Goal: Task Accomplishment & Management: Use online tool/utility

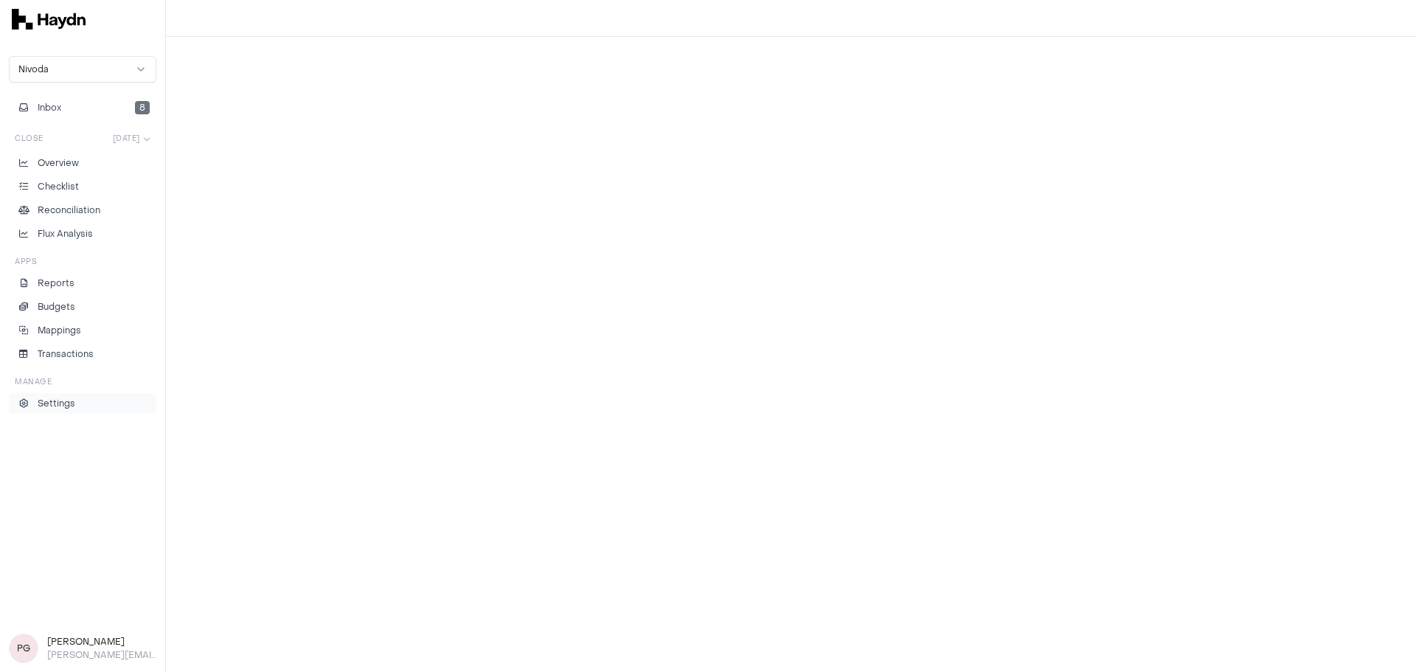
click at [50, 406] on p "Settings" at bounding box center [57, 403] width 38 height 13
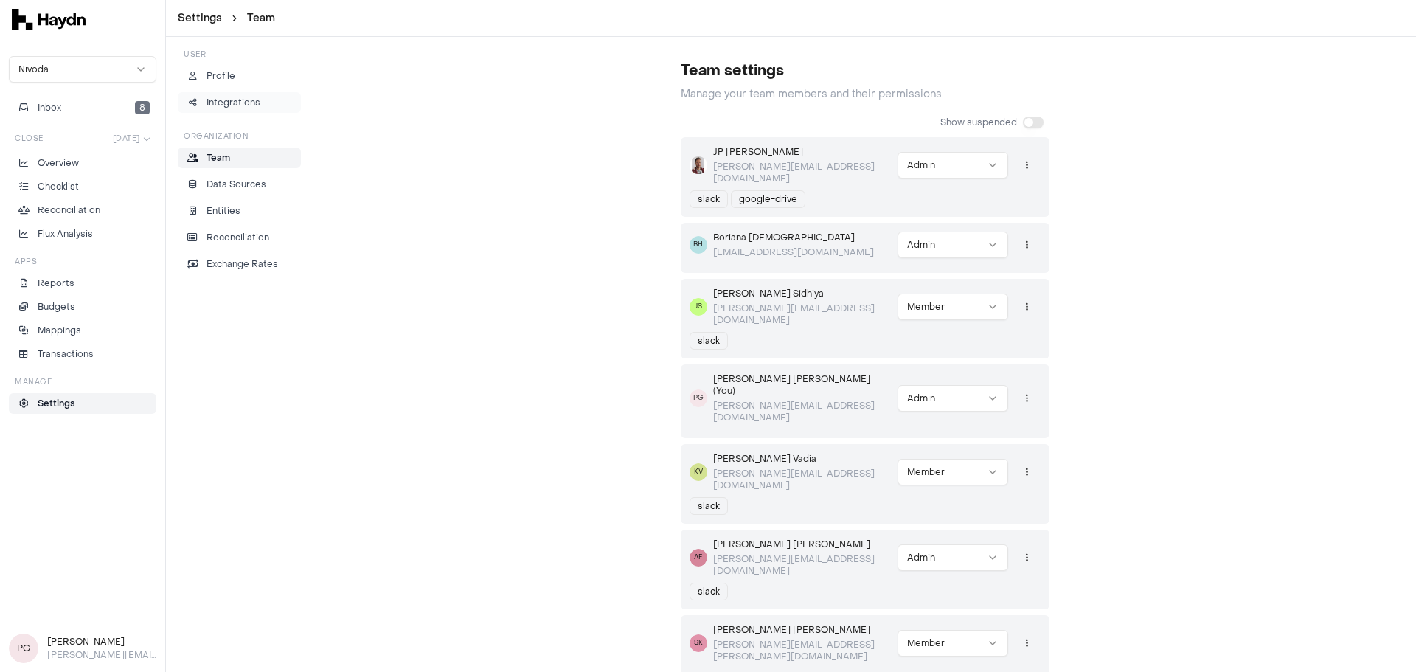
click at [215, 105] on p "Integrations" at bounding box center [233, 102] width 54 height 13
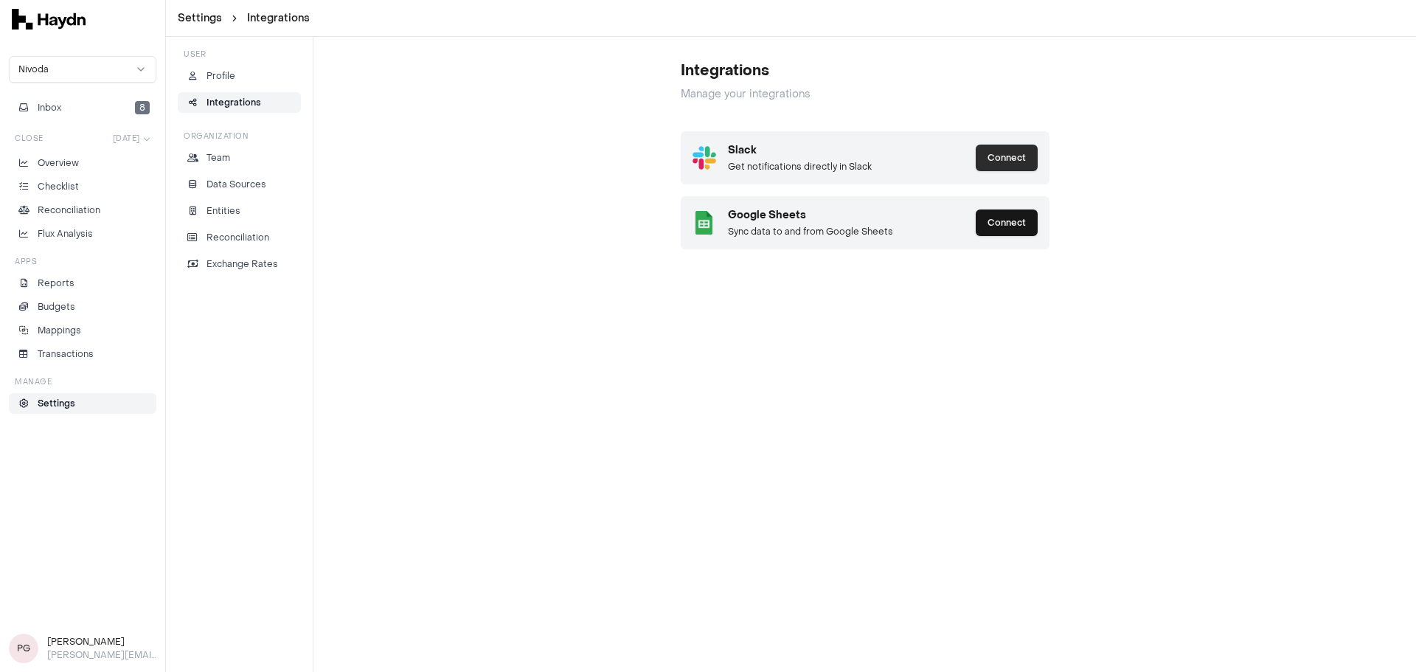
click at [1006, 155] on button "Connect" at bounding box center [1006, 158] width 62 height 27
click at [996, 158] on button "Connect" at bounding box center [1006, 158] width 62 height 27
click at [223, 72] on p "Profile" at bounding box center [220, 75] width 29 height 13
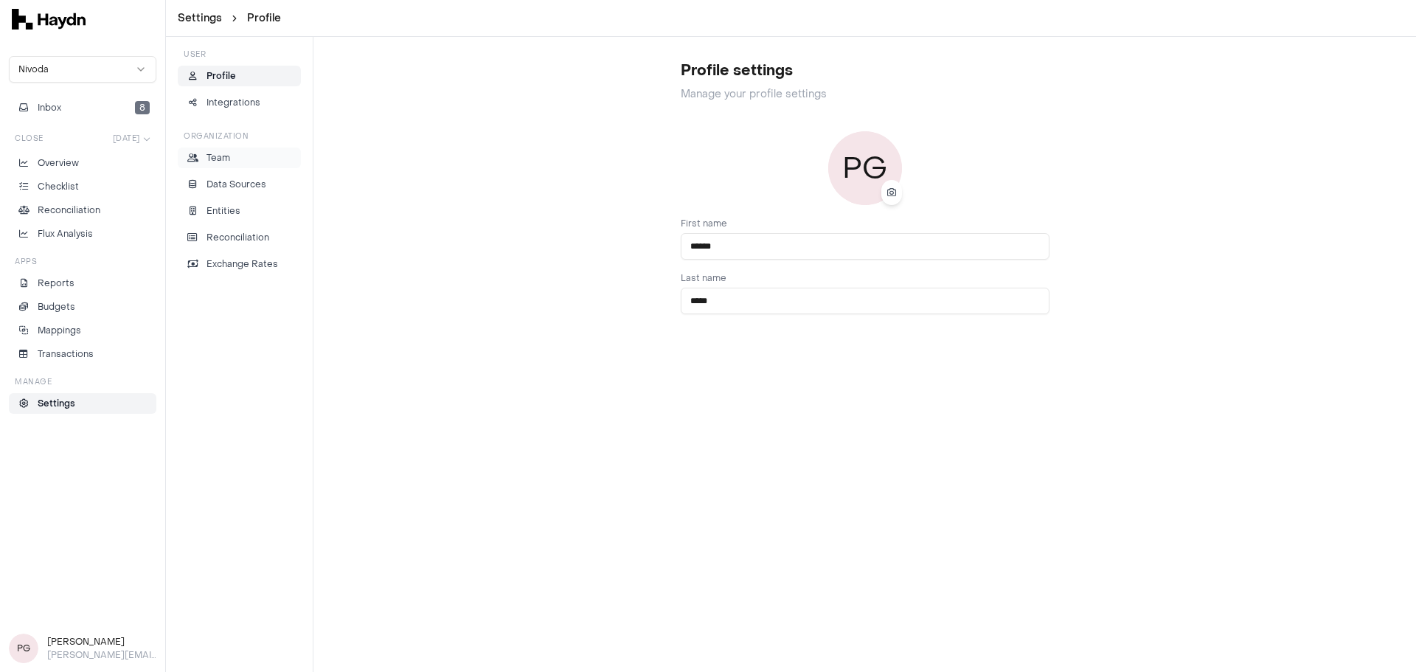
click at [197, 159] on icon at bounding box center [192, 157] width 11 height 9
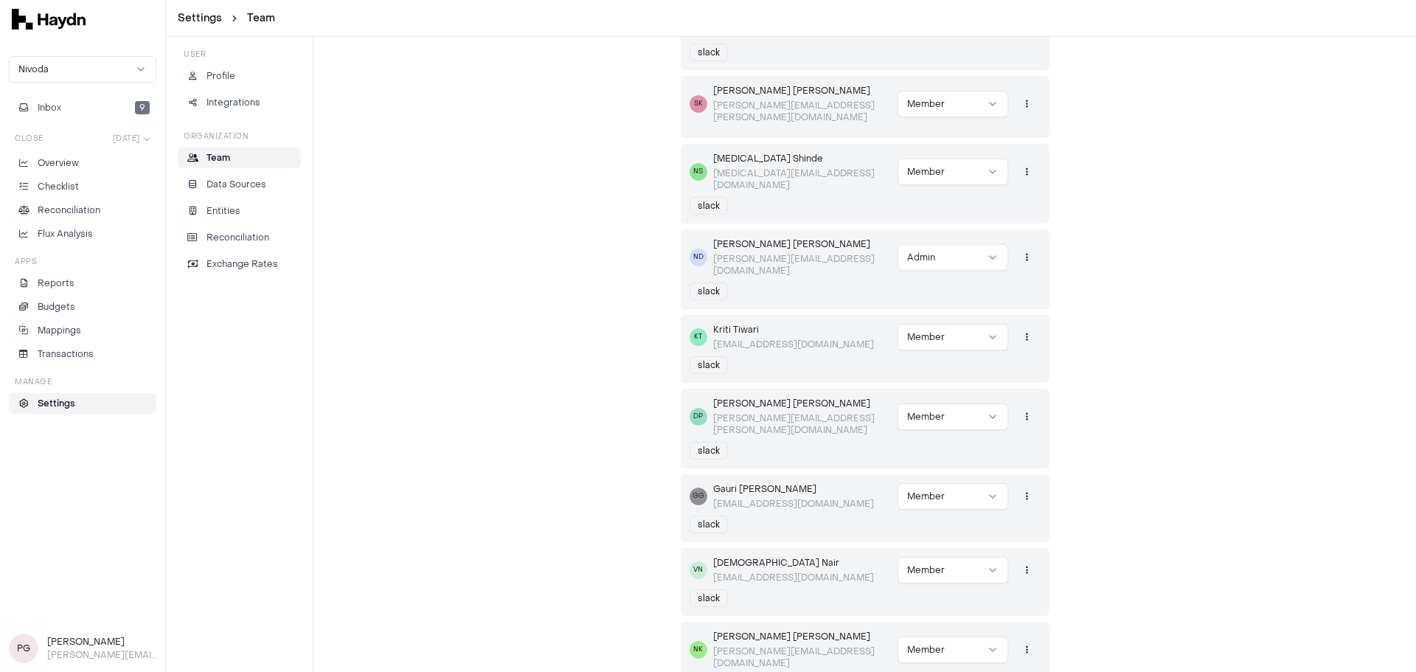
scroll to position [565, 0]
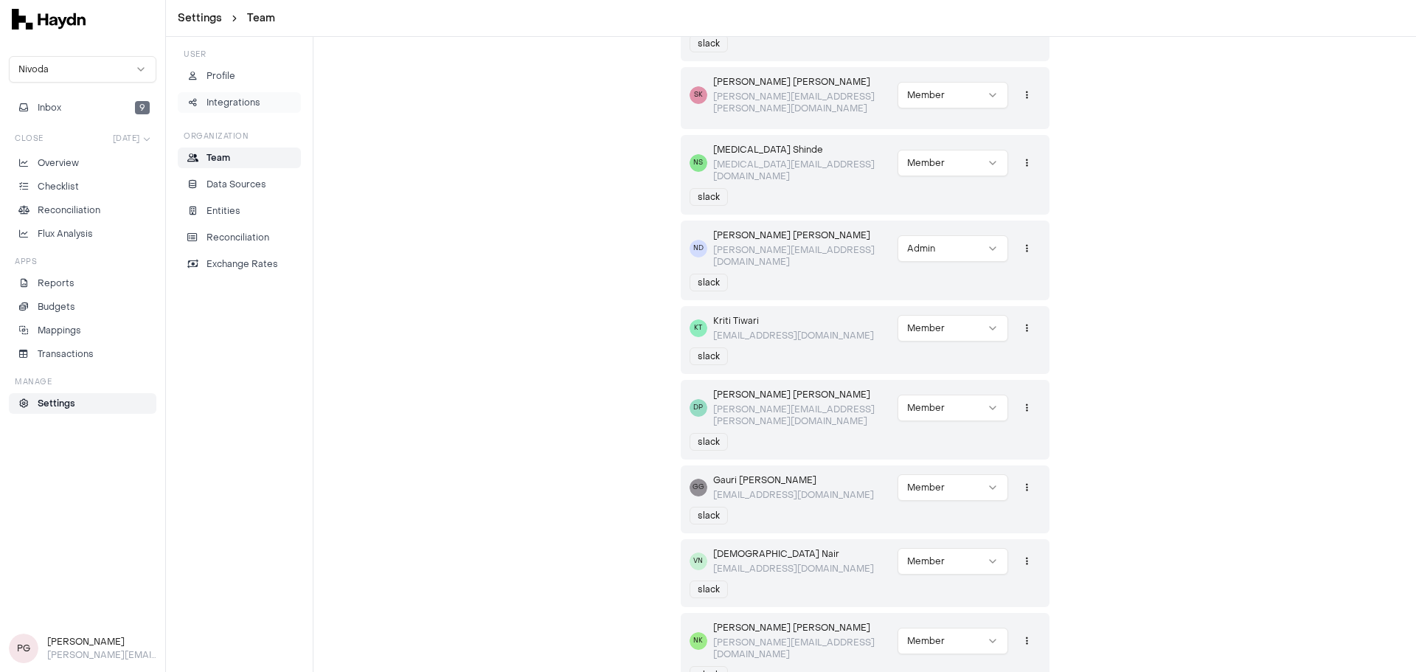
click at [200, 97] on div "Integrations" at bounding box center [239, 102] width 110 height 13
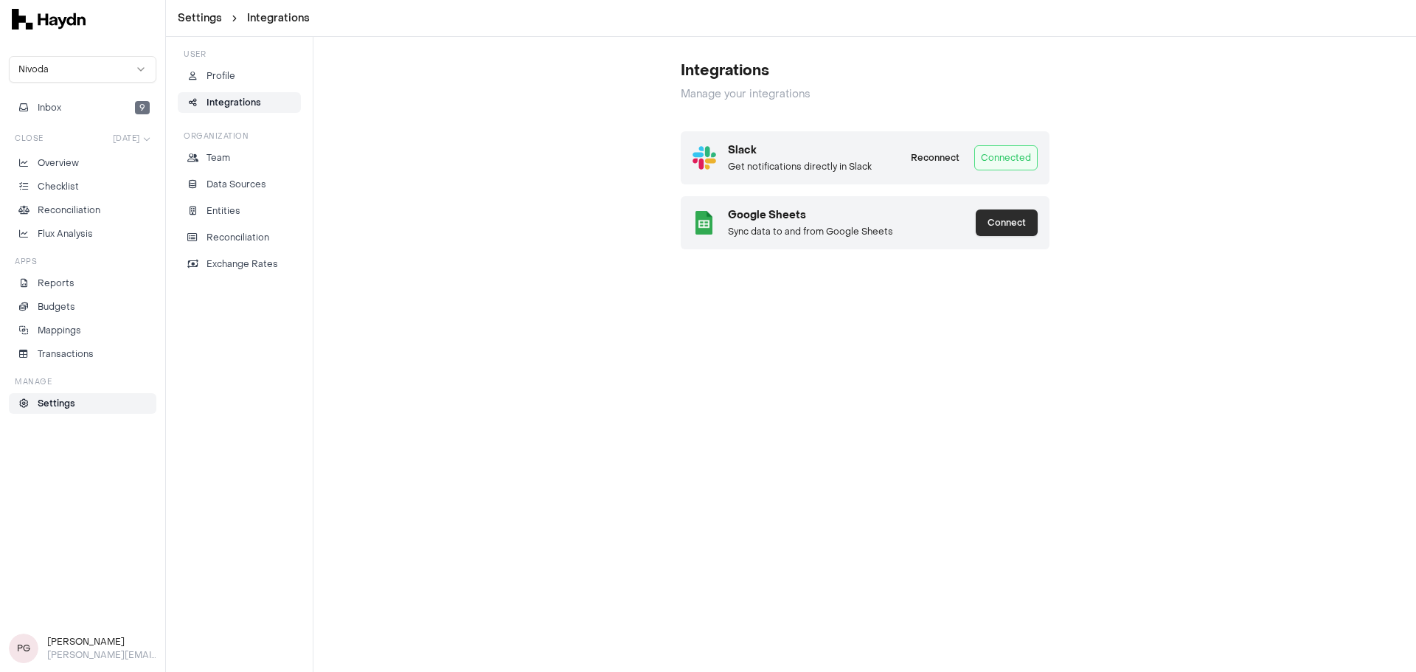
click at [986, 218] on button "Connect" at bounding box center [1006, 222] width 62 height 27
click at [70, 103] on button "Inbox 9" at bounding box center [82, 107] width 147 height 21
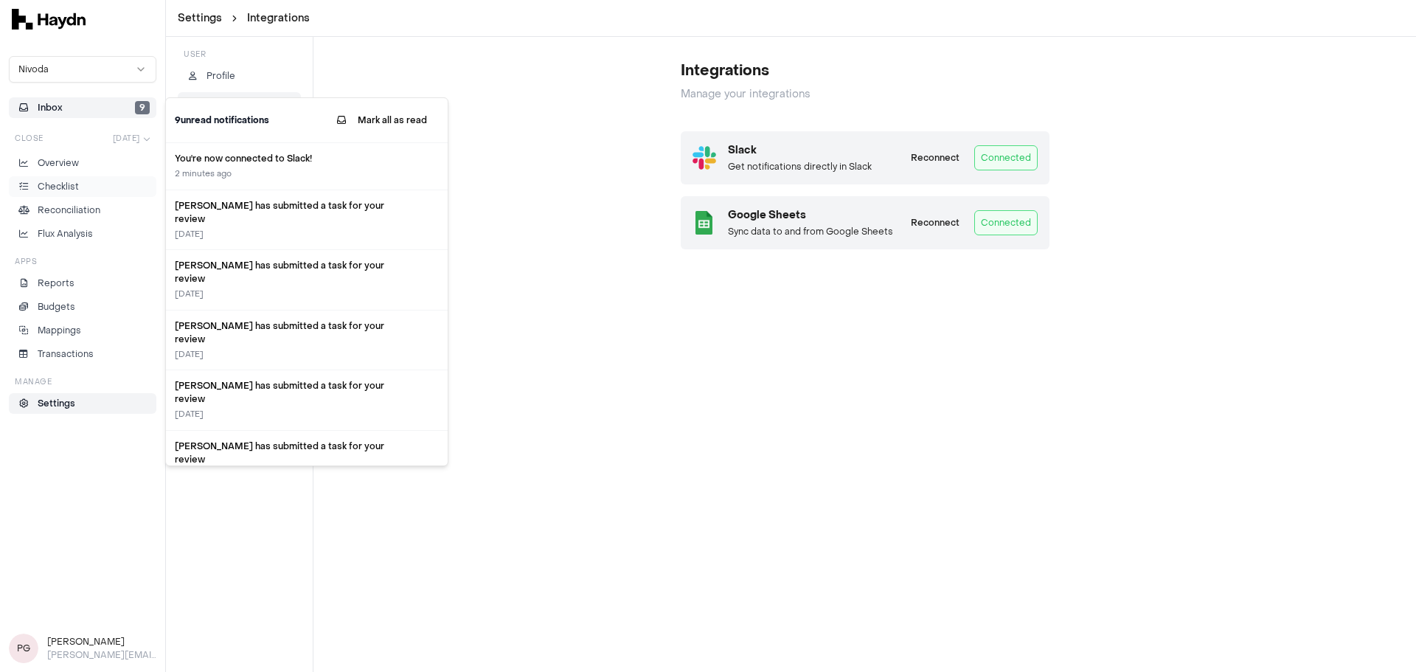
click at [83, 187] on li "Checklist" at bounding box center [82, 186] width 134 height 13
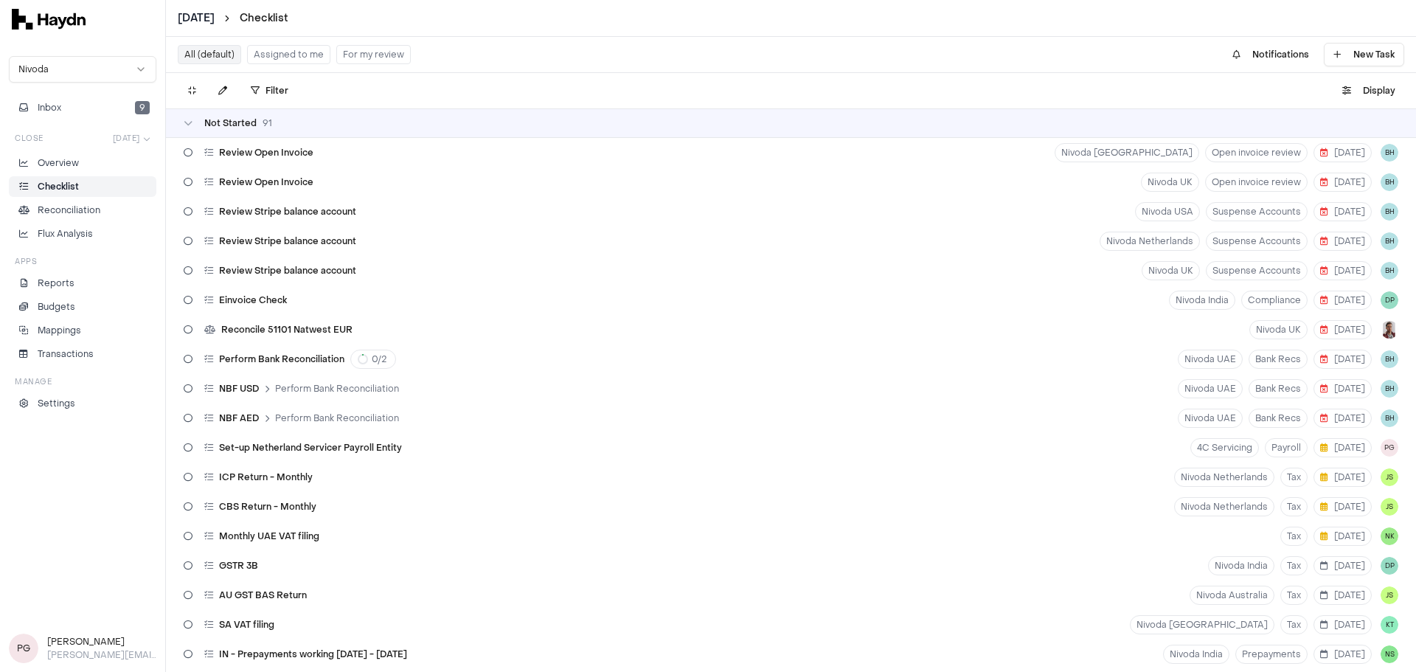
click at [220, 13] on html "[DATE] Checklist Nivoda Inbox 9 Close [DATE] Overview Checklist Reconciliation …" at bounding box center [708, 336] width 1416 height 672
click at [273, 13] on html "[DATE] Checklist Nivoda Inbox 9 Close [DATE] Overview Checklist Reconciliation …" at bounding box center [708, 336] width 1416 height 672
click at [187, 140] on div "[DATE]" at bounding box center [202, 146] width 87 height 21
click at [210, 18] on html "[DATE] Checklist Nivoda Inbox 9 Close [DATE] Overview Checklist Reconciliation …" at bounding box center [708, 336] width 1416 height 672
click at [177, 167] on div "[DATE]" at bounding box center [202, 166] width 87 height 21
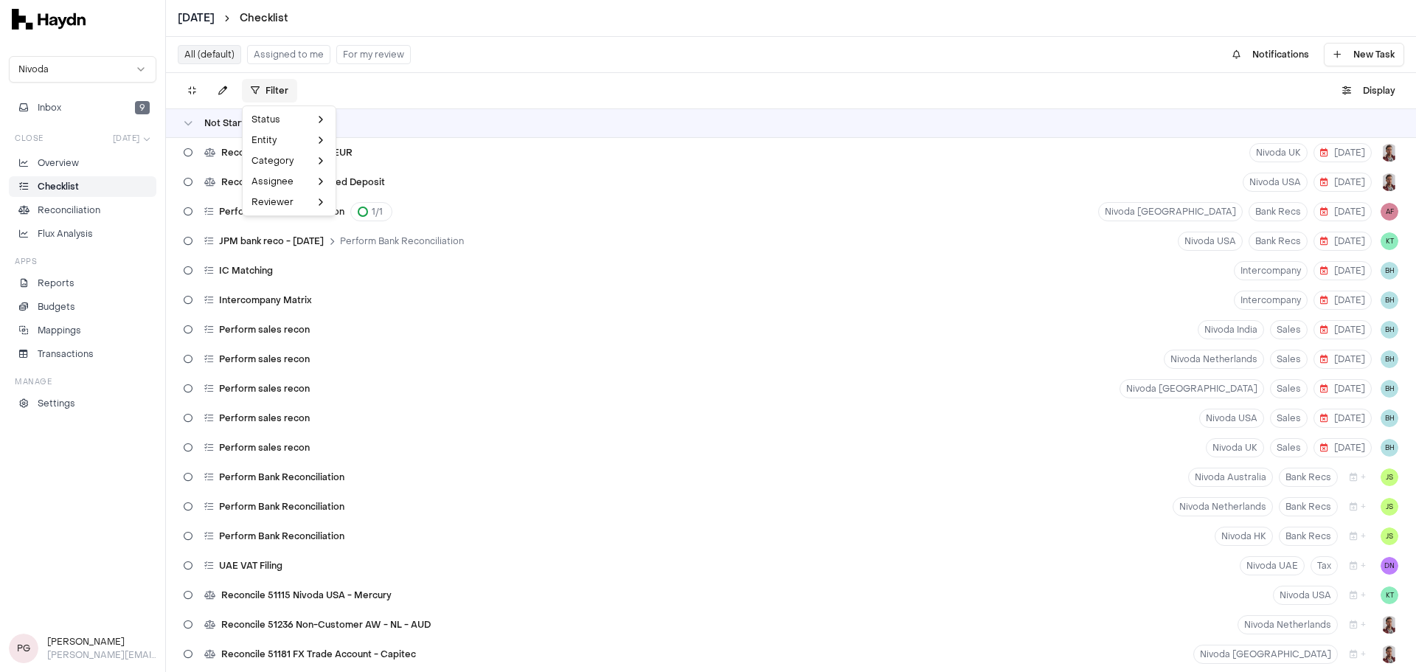
click at [260, 87] on html "[DATE] Checklist Nivoda Inbox 9 Close [DATE] Overview Checklist Reconciliation …" at bounding box center [708, 336] width 1416 height 672
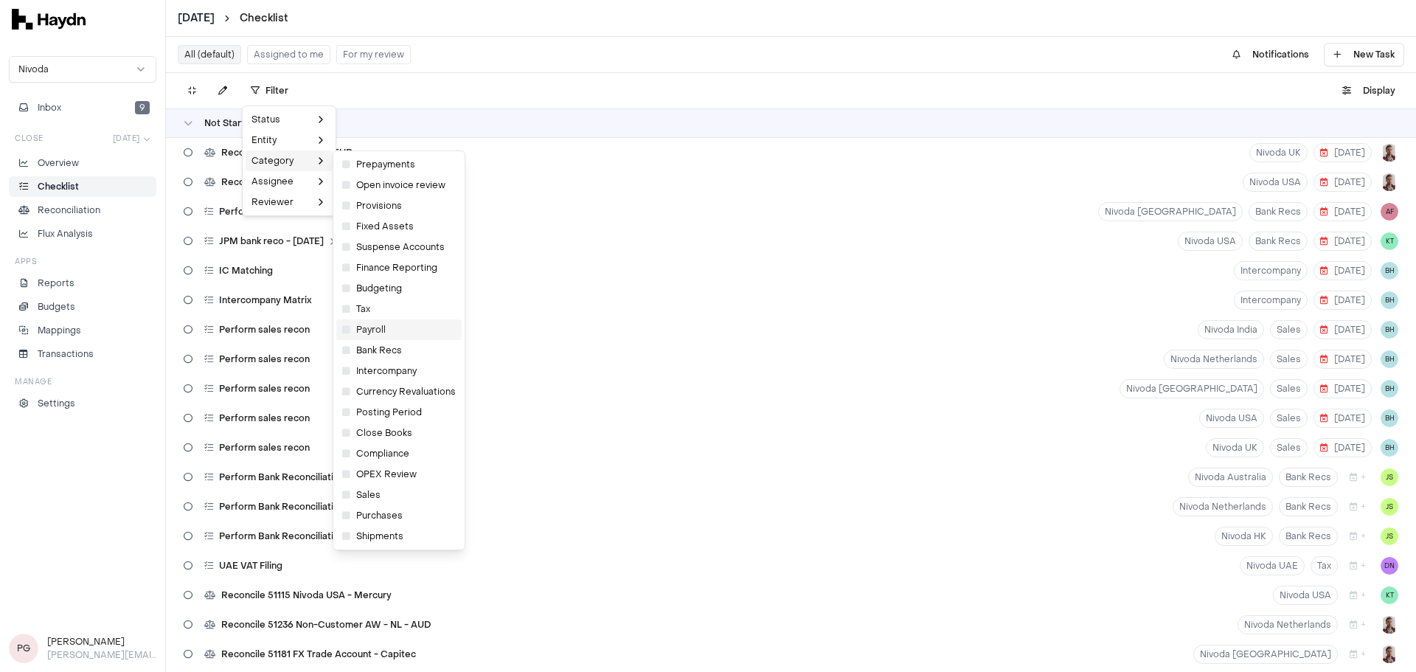
click at [386, 330] on div "Payroll" at bounding box center [398, 329] width 125 height 21
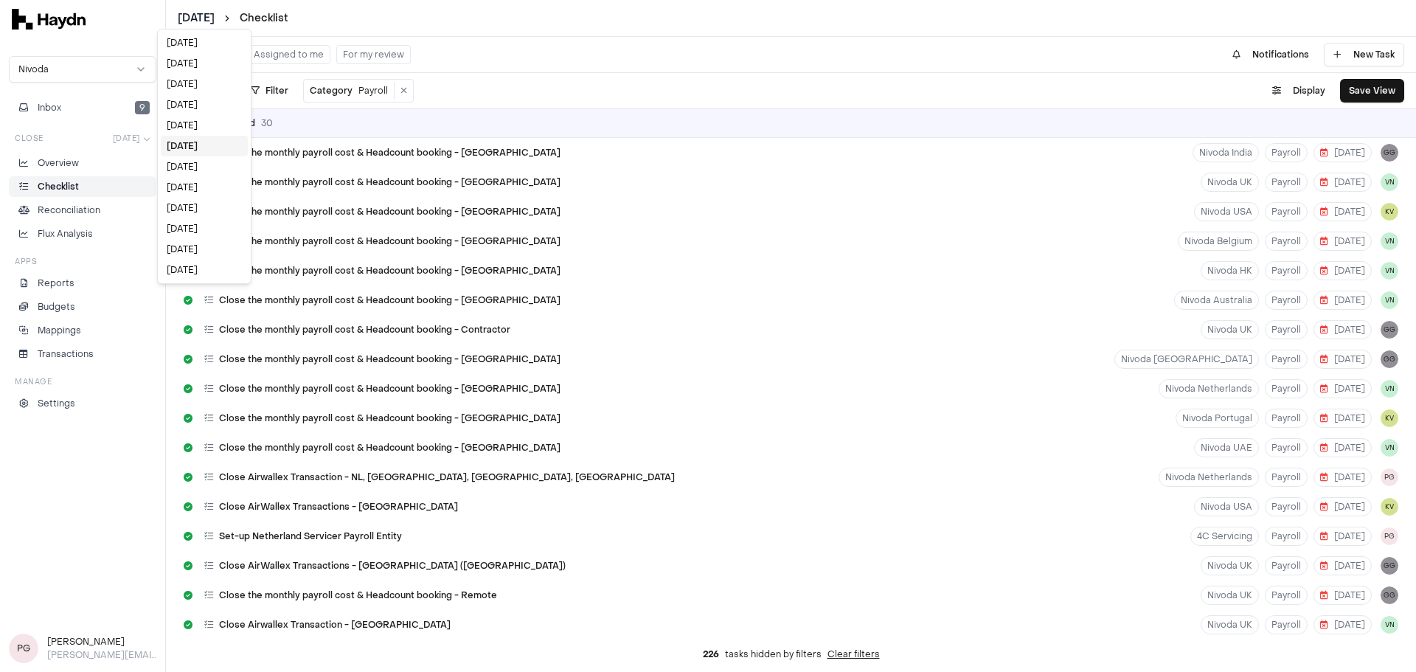
click at [212, 15] on html "[DATE] Checklist Nivoda Inbox 9 Close [DATE] Overview Checklist Reconciliation …" at bounding box center [708, 336] width 1416 height 672
click at [173, 125] on div "[DATE]" at bounding box center [204, 125] width 87 height 21
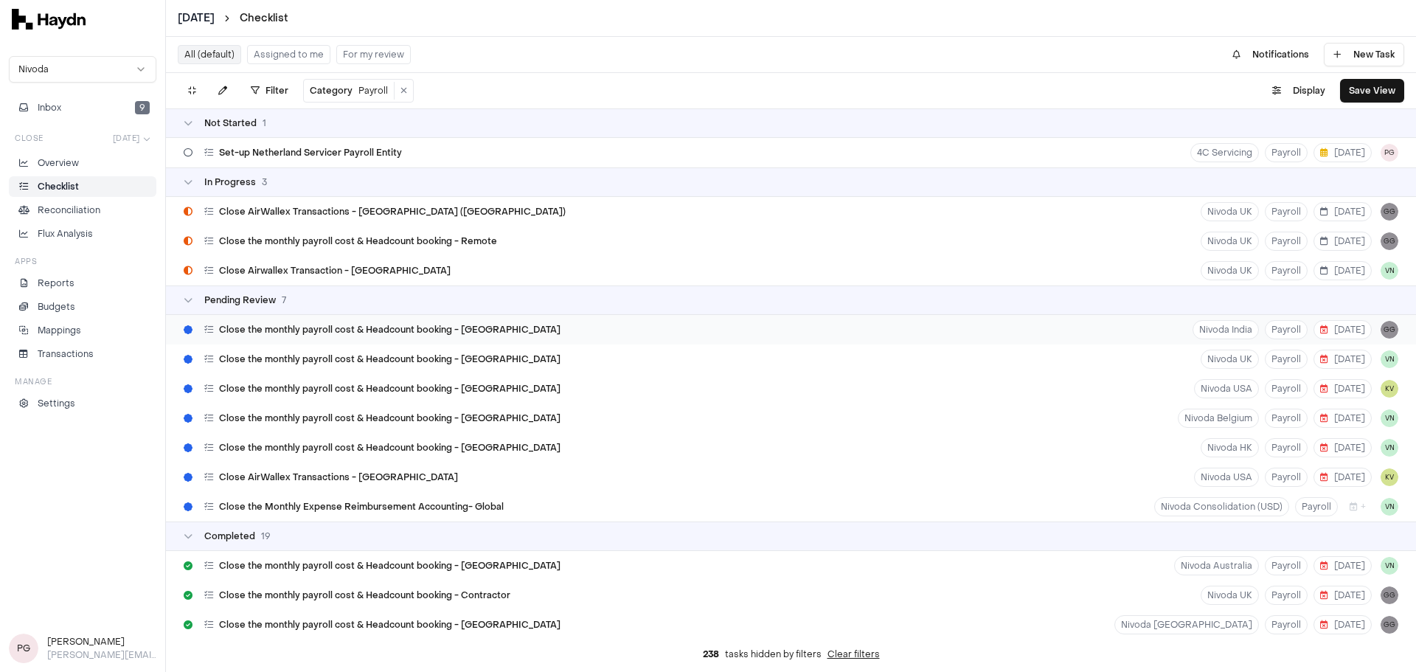
click at [313, 337] on div "Close the monthly payroll cost & Headcount booking - [GEOGRAPHIC_DATA]" at bounding box center [372, 330] width 389 height 28
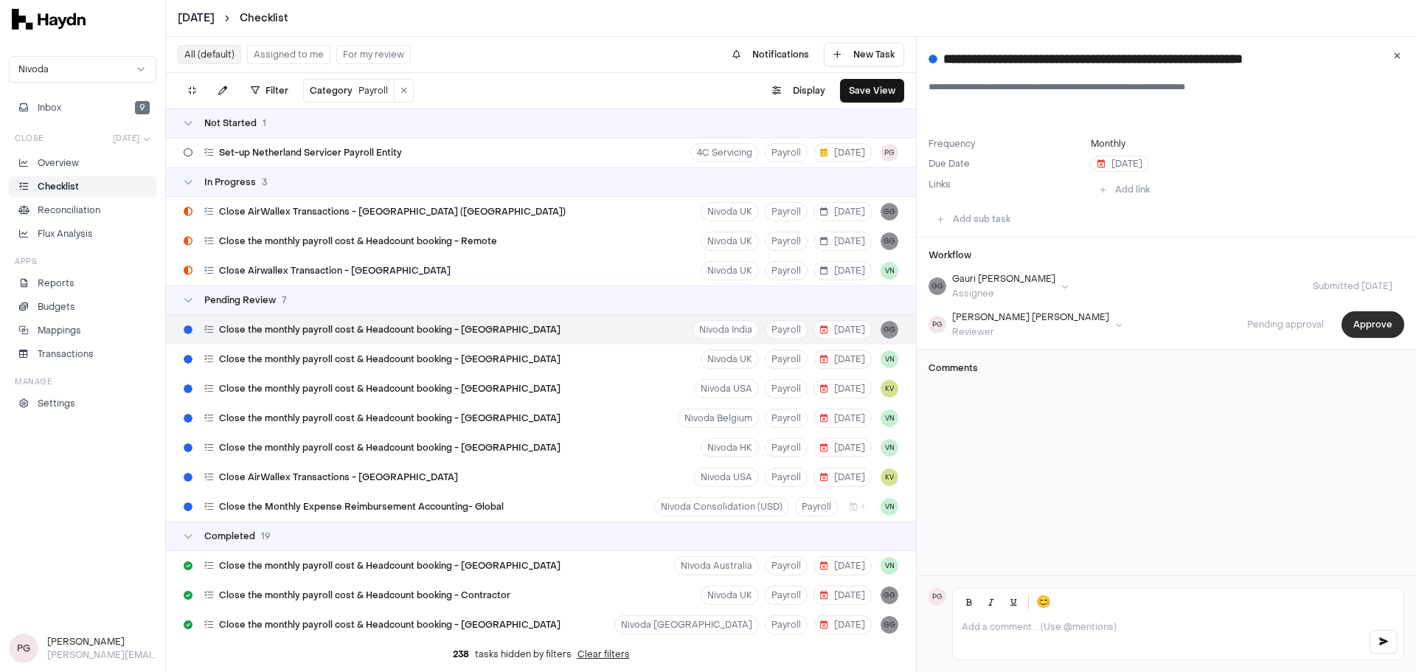
click at [1366, 320] on button "Approve" at bounding box center [1372, 324] width 63 height 27
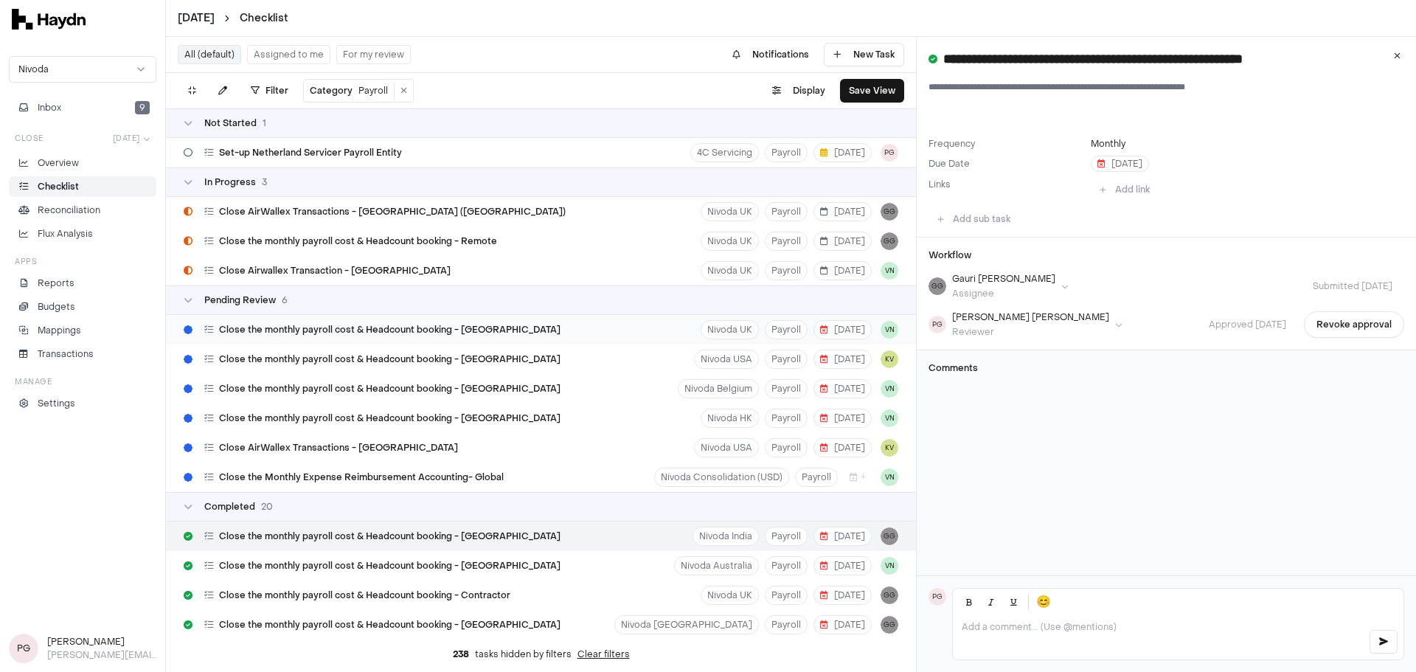
click at [291, 338] on div "Close the monthly payroll cost & Headcount booking - [GEOGRAPHIC_DATA]" at bounding box center [372, 330] width 389 height 28
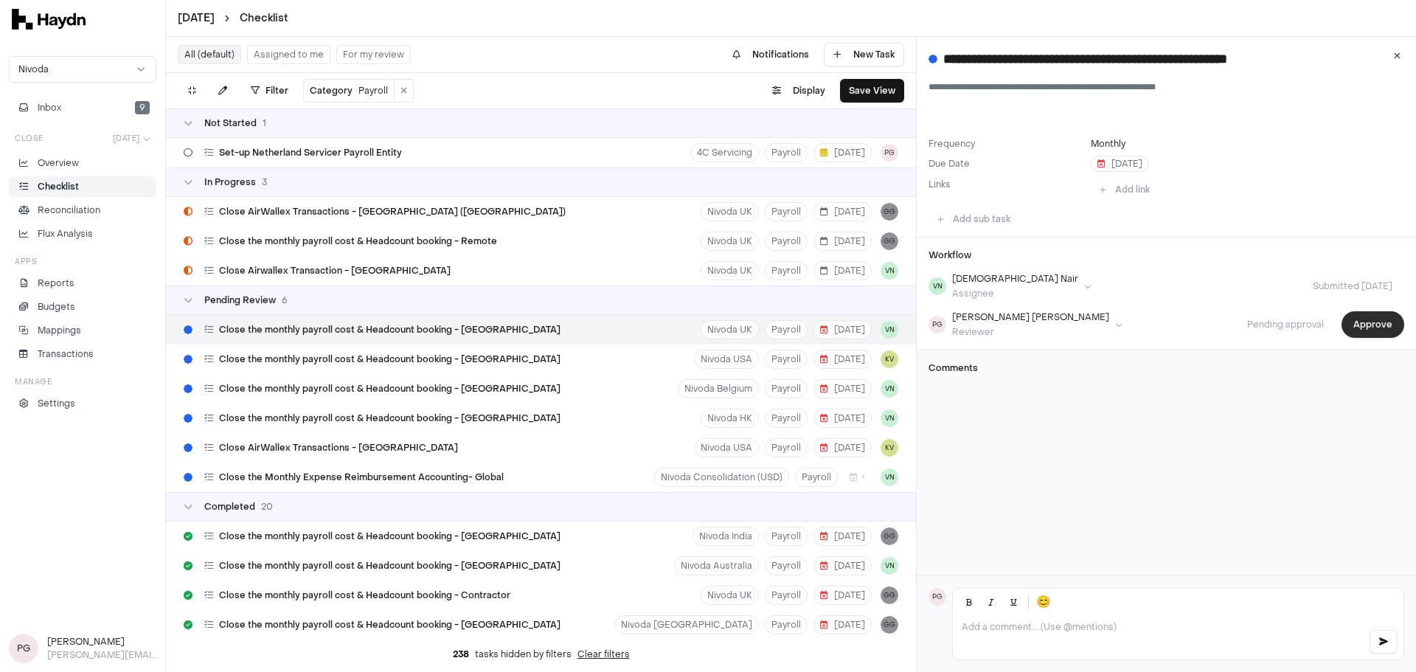
click at [1363, 320] on button "Approve" at bounding box center [1372, 324] width 63 height 27
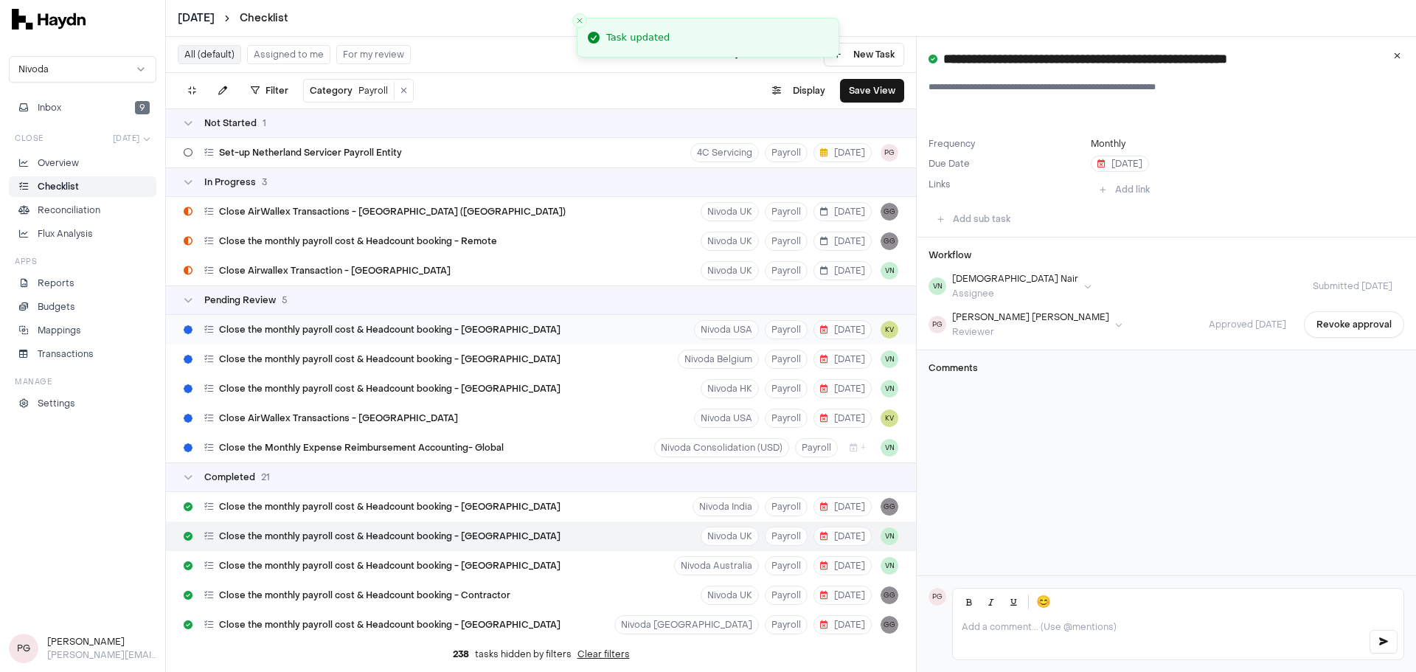
click at [396, 331] on span "Close the monthly payroll cost & Headcount booking - [GEOGRAPHIC_DATA]" at bounding box center [389, 330] width 341 height 12
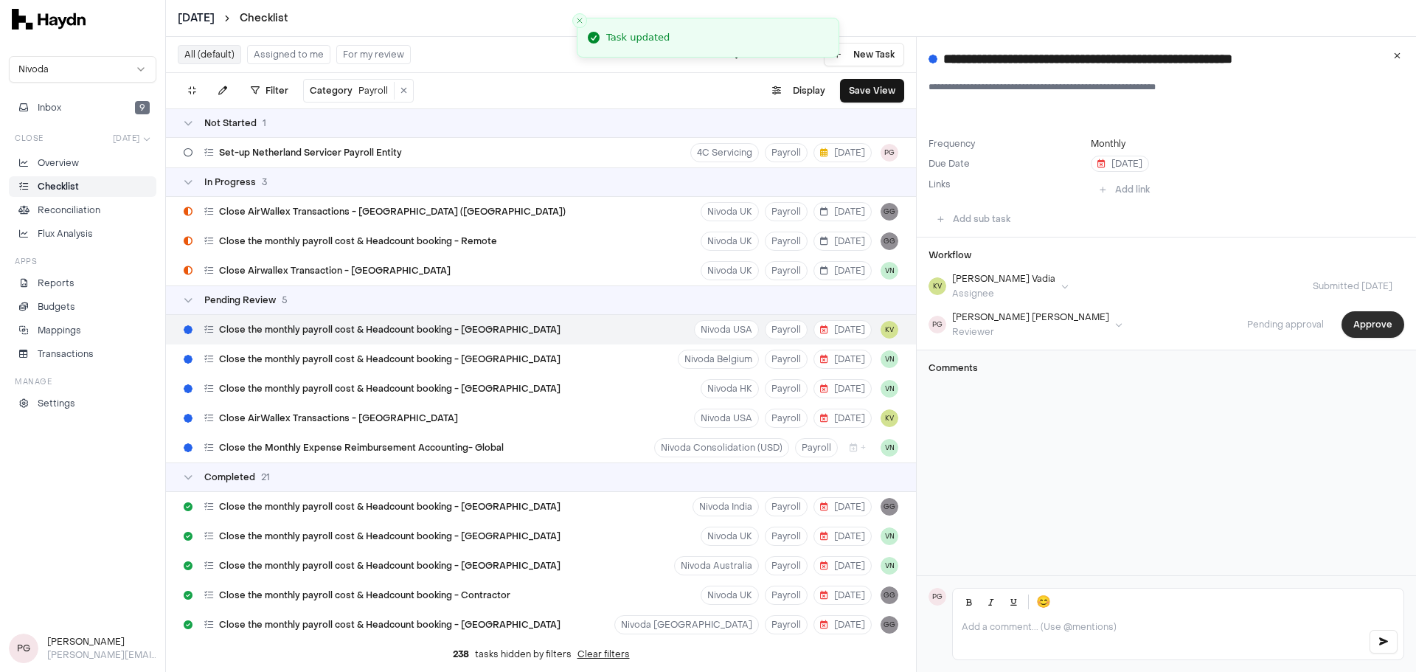
click at [1369, 324] on button "Approve" at bounding box center [1372, 324] width 63 height 27
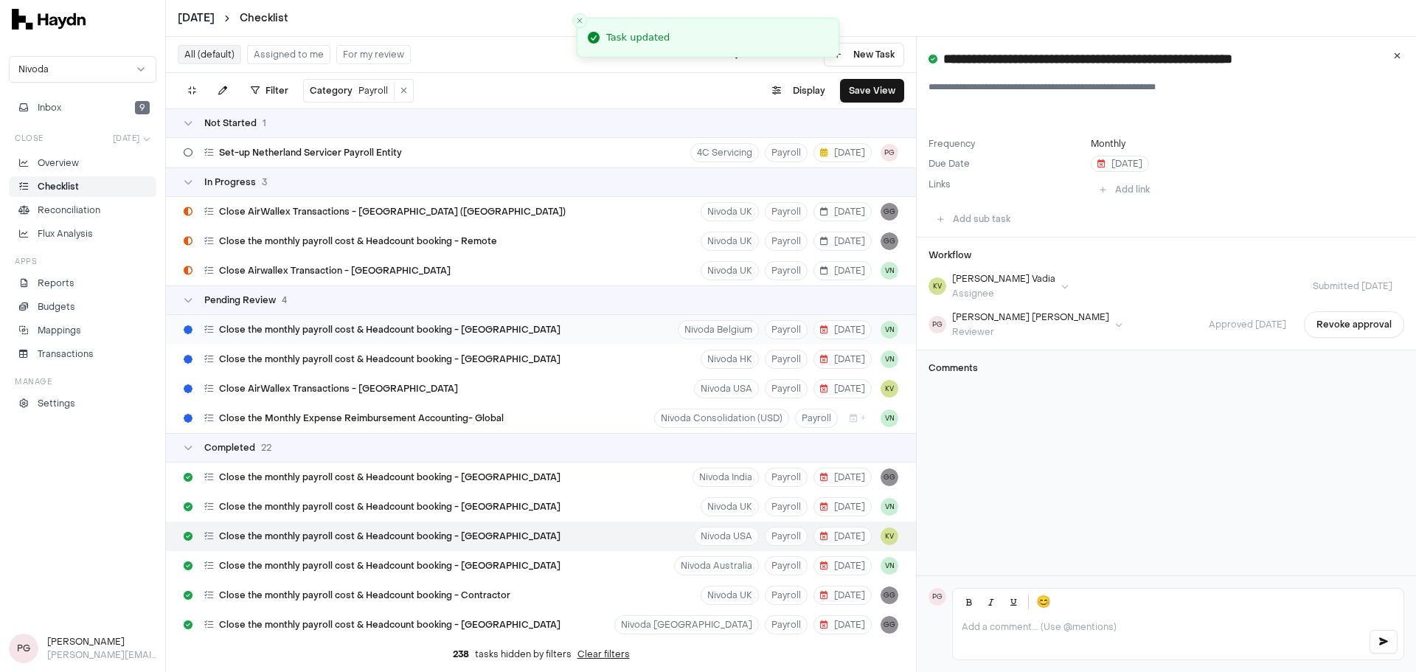
click at [390, 327] on span "Close the monthly payroll cost & Headcount booking - [GEOGRAPHIC_DATA]" at bounding box center [389, 330] width 341 height 12
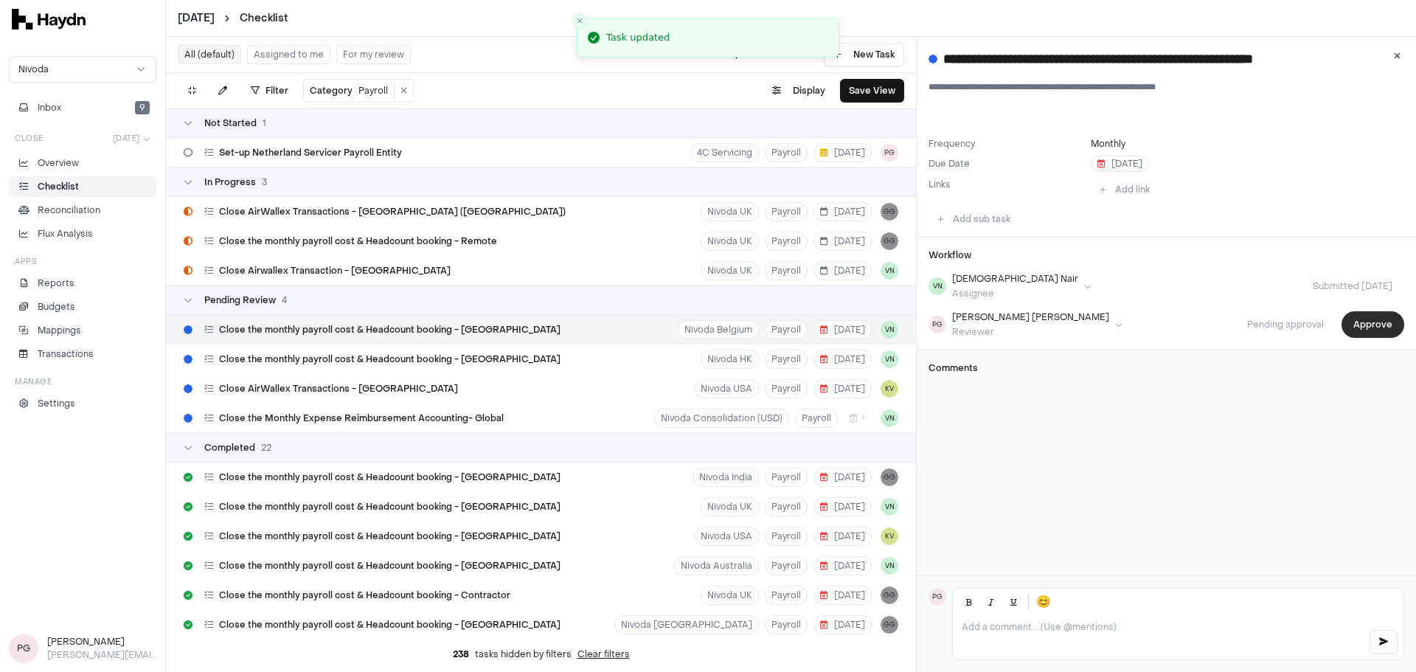
click at [1377, 333] on button "Approve" at bounding box center [1372, 324] width 63 height 27
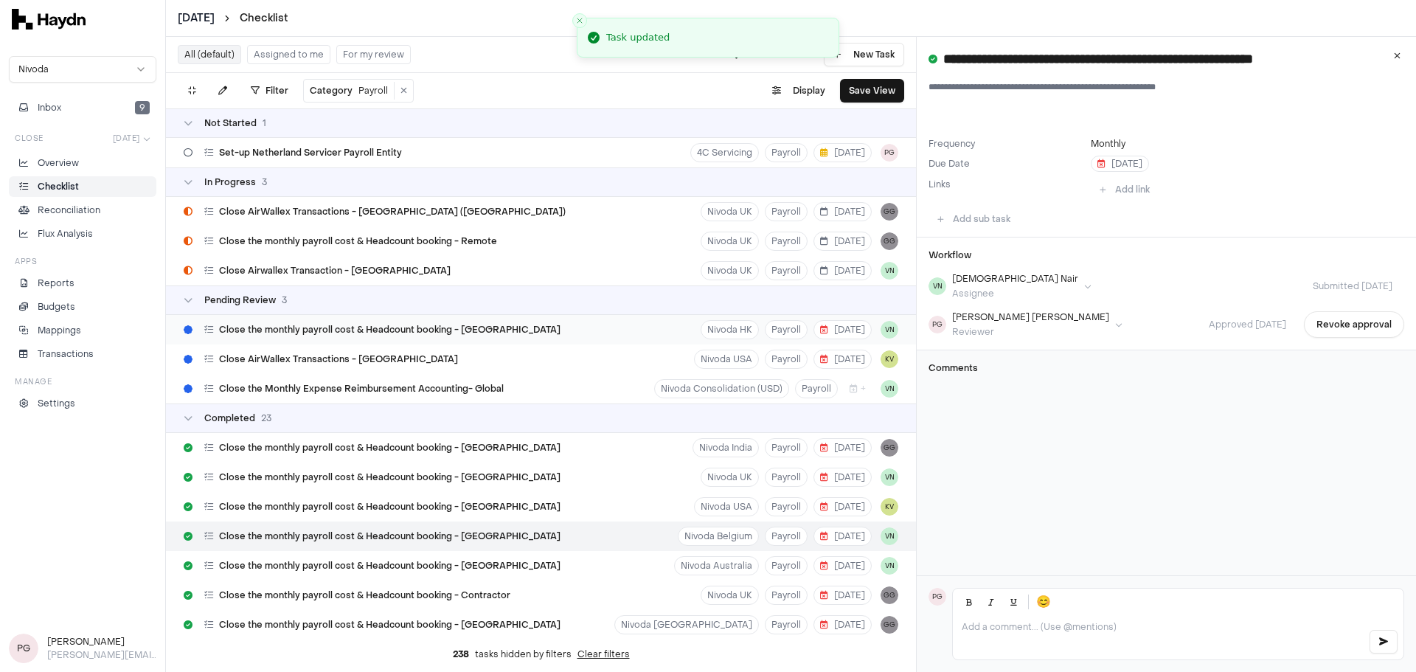
click at [521, 327] on div "Close the monthly payroll cost & Headcount booking - [GEOGRAPHIC_DATA] Nivoda H…" at bounding box center [541, 329] width 750 height 29
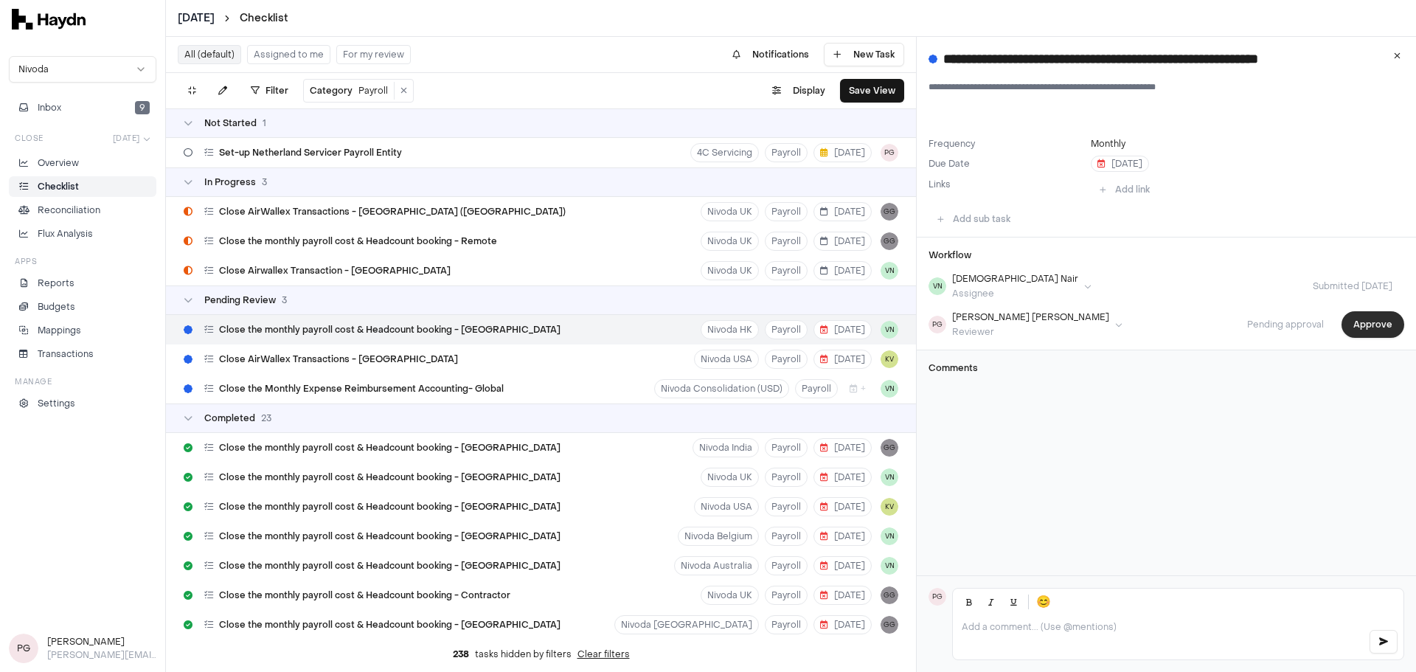
click at [1382, 324] on button "Approve" at bounding box center [1372, 324] width 63 height 27
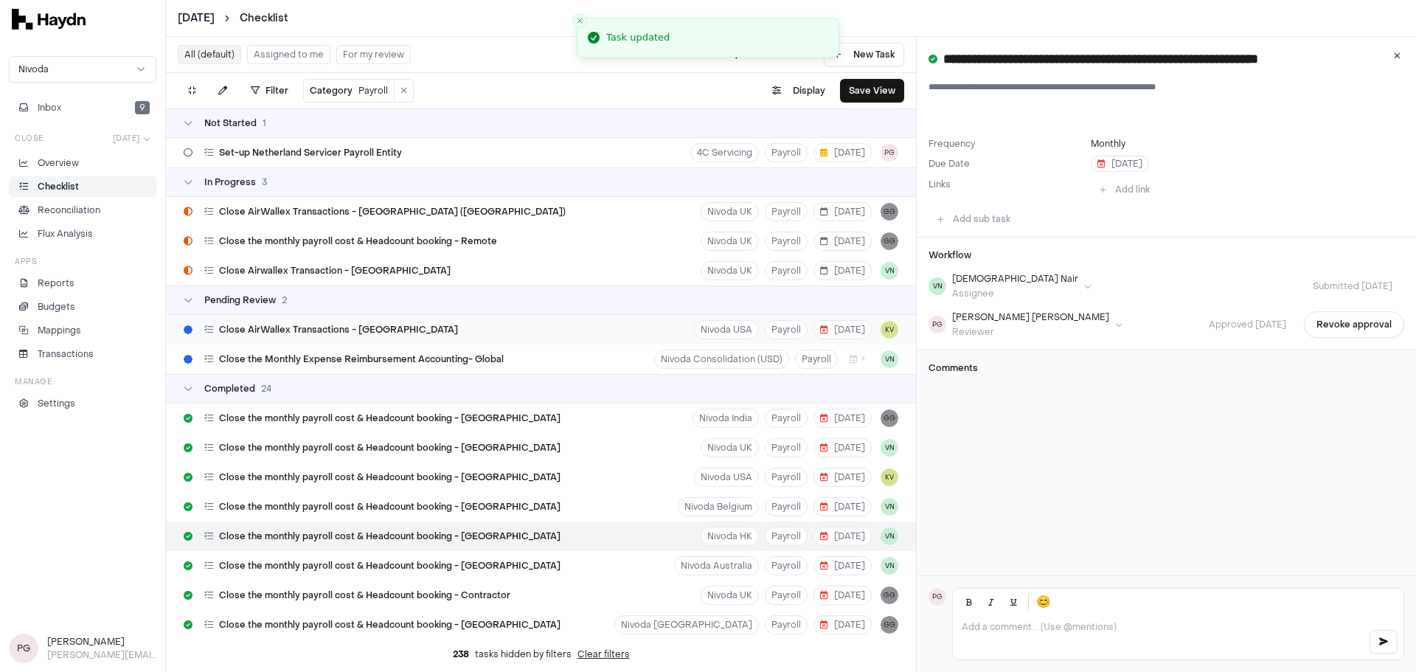
click at [391, 327] on div "Close AirWallex Transactions - [GEOGRAPHIC_DATA] Nivoda USA Payroll [DATE] KV" at bounding box center [541, 329] width 750 height 29
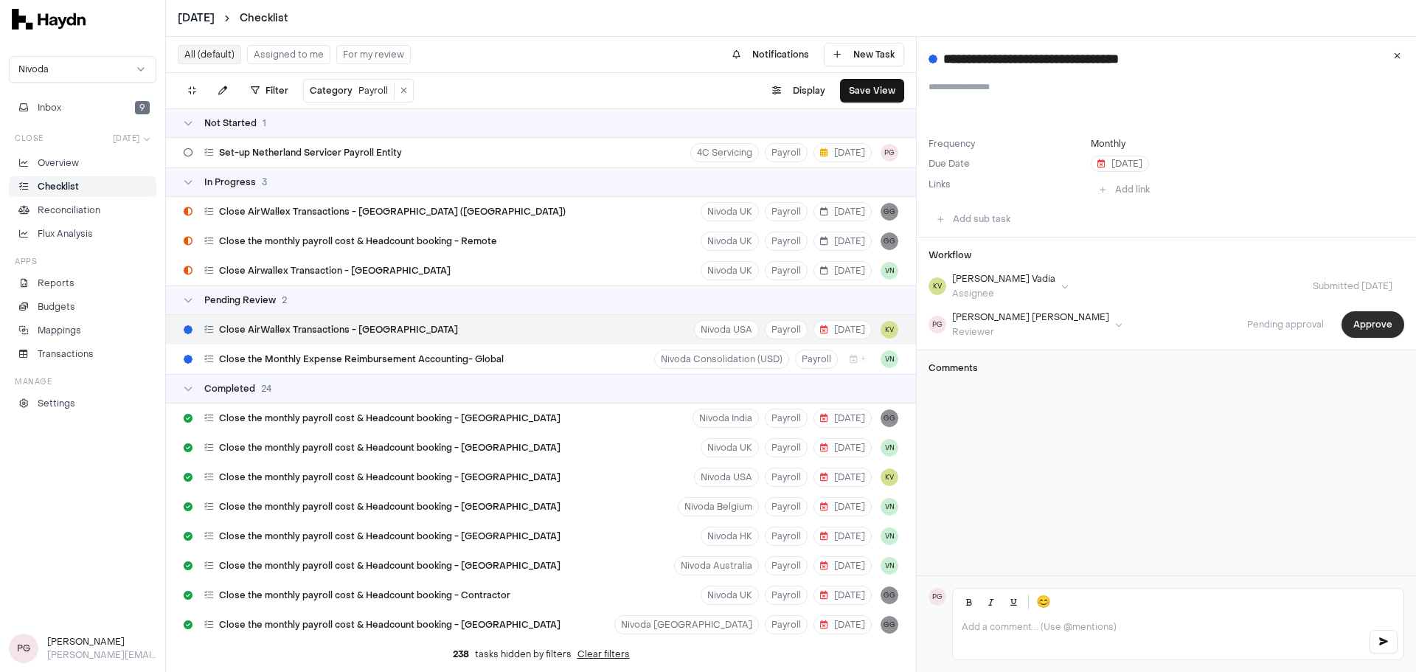
click at [1363, 335] on button "Approve" at bounding box center [1372, 324] width 63 height 27
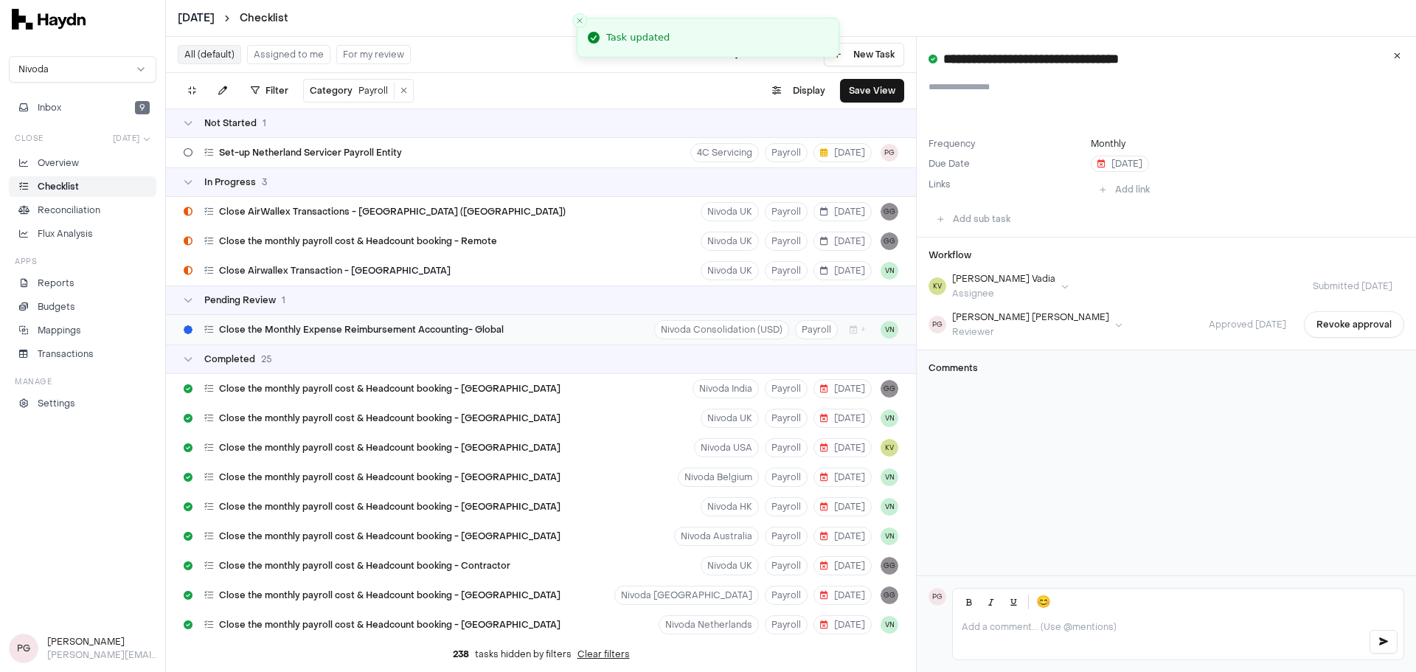
click at [326, 325] on span "Close the Monthly Expense Reimbursement Accounting- Global" at bounding box center [361, 330] width 285 height 12
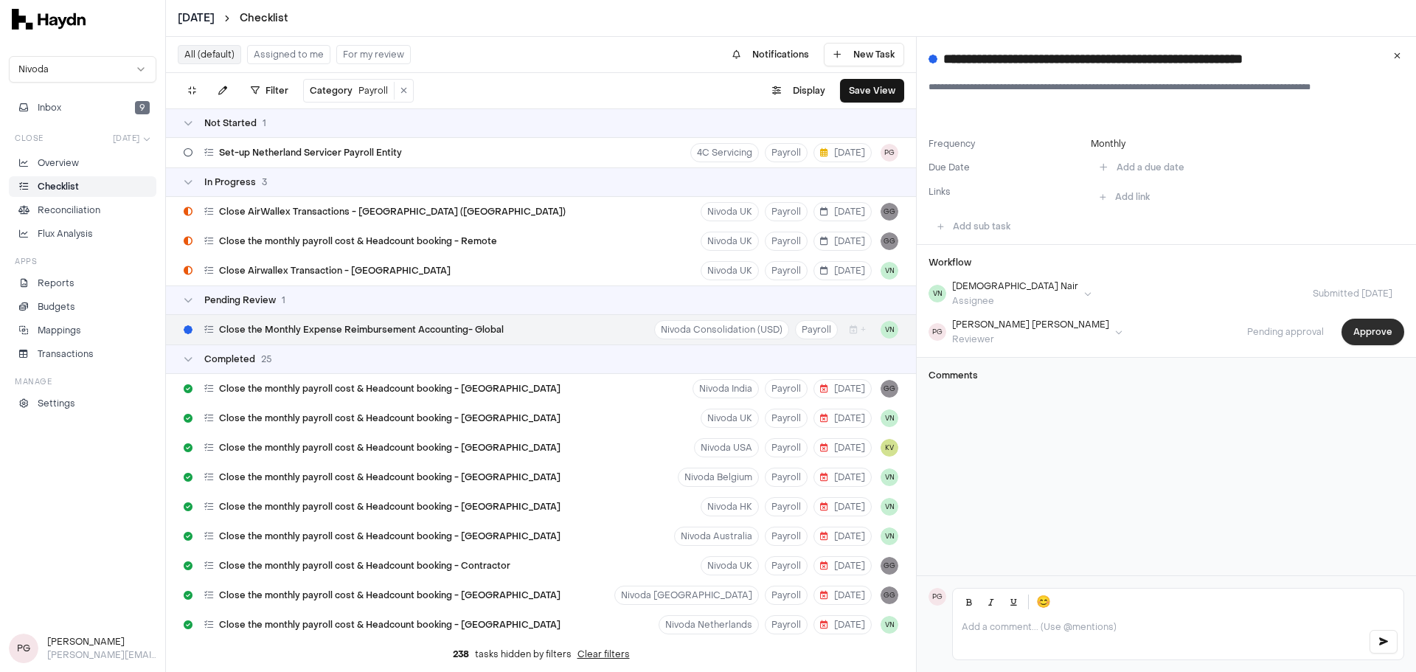
click at [1360, 329] on button "Approve" at bounding box center [1372, 332] width 63 height 27
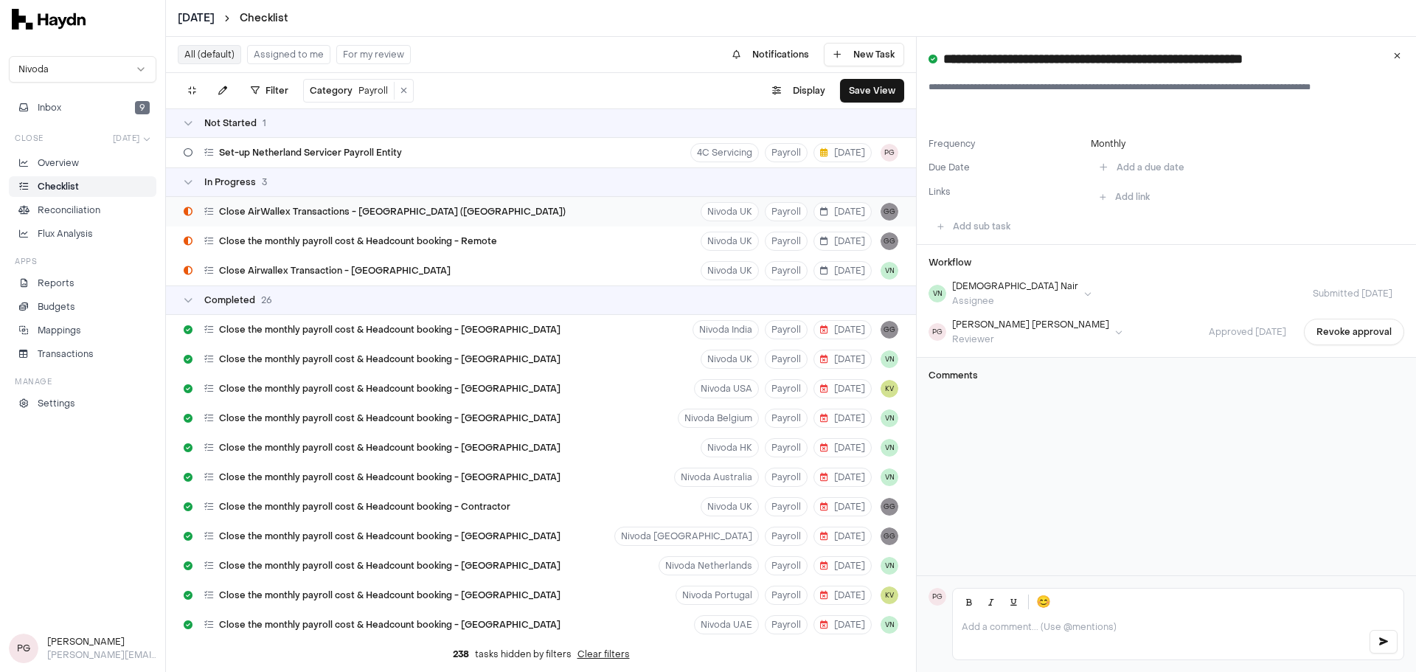
click at [317, 211] on span "Close AirWallex Transactions - [GEOGRAPHIC_DATA] ([GEOGRAPHIC_DATA])" at bounding box center [392, 212] width 347 height 12
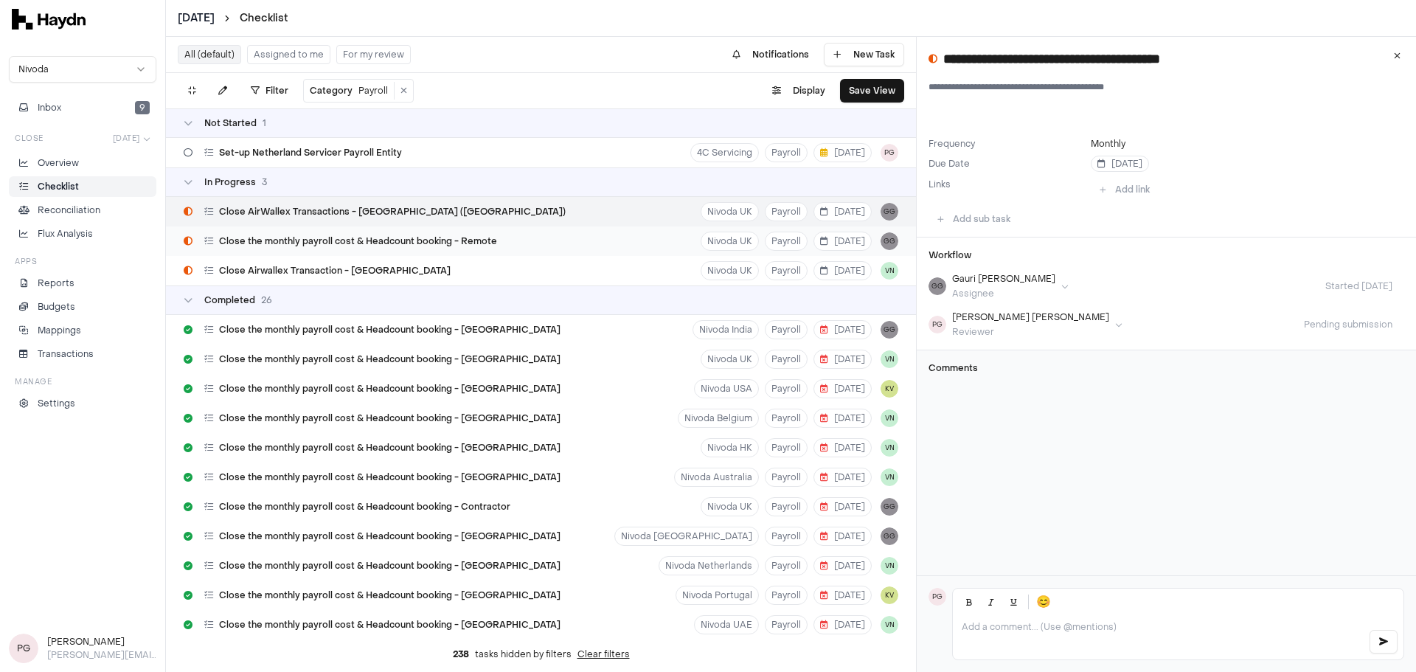
click at [254, 240] on span "Close the monthly payroll cost & Headcount booking - Remote" at bounding box center [358, 241] width 278 height 12
click at [341, 270] on span "Close Airwallex Transaction - [GEOGRAPHIC_DATA]" at bounding box center [335, 271] width 232 height 12
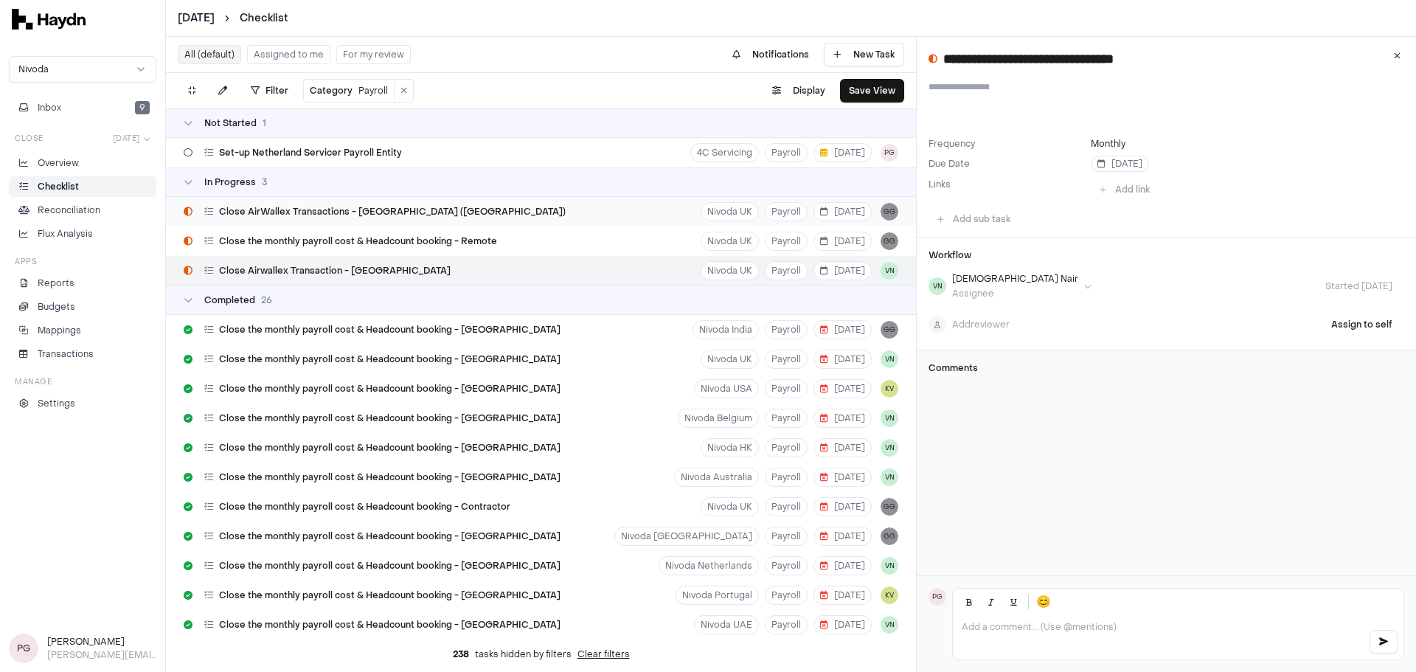
click at [352, 220] on div "Close AirWallex Transactions - [GEOGRAPHIC_DATA] ([GEOGRAPHIC_DATA])" at bounding box center [375, 212] width 394 height 28
type input "**********"
type textarea "**********"
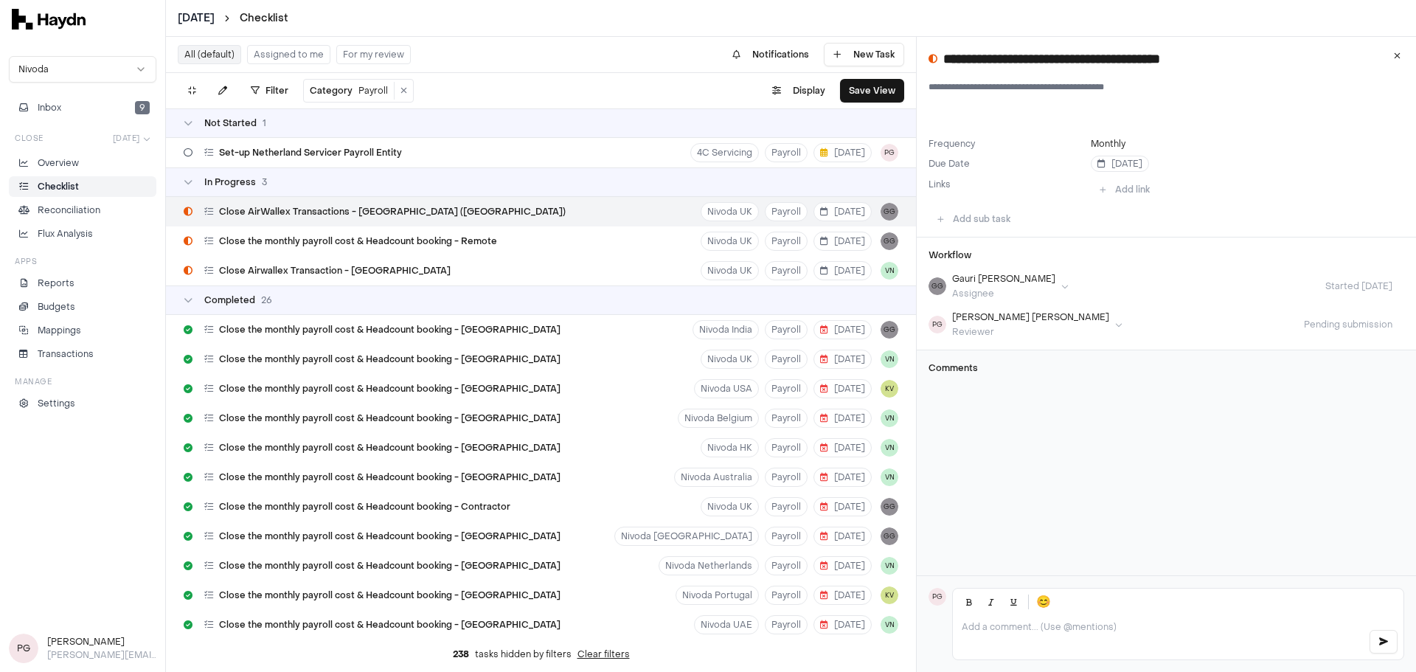
click at [406, 217] on div "Close AirWallex Transactions - [GEOGRAPHIC_DATA] ([GEOGRAPHIC_DATA]) Nivoda UK …" at bounding box center [541, 211] width 750 height 29
click at [400, 246] on span "Close the monthly payroll cost & Headcount booking - Remote" at bounding box center [358, 241] width 278 height 12
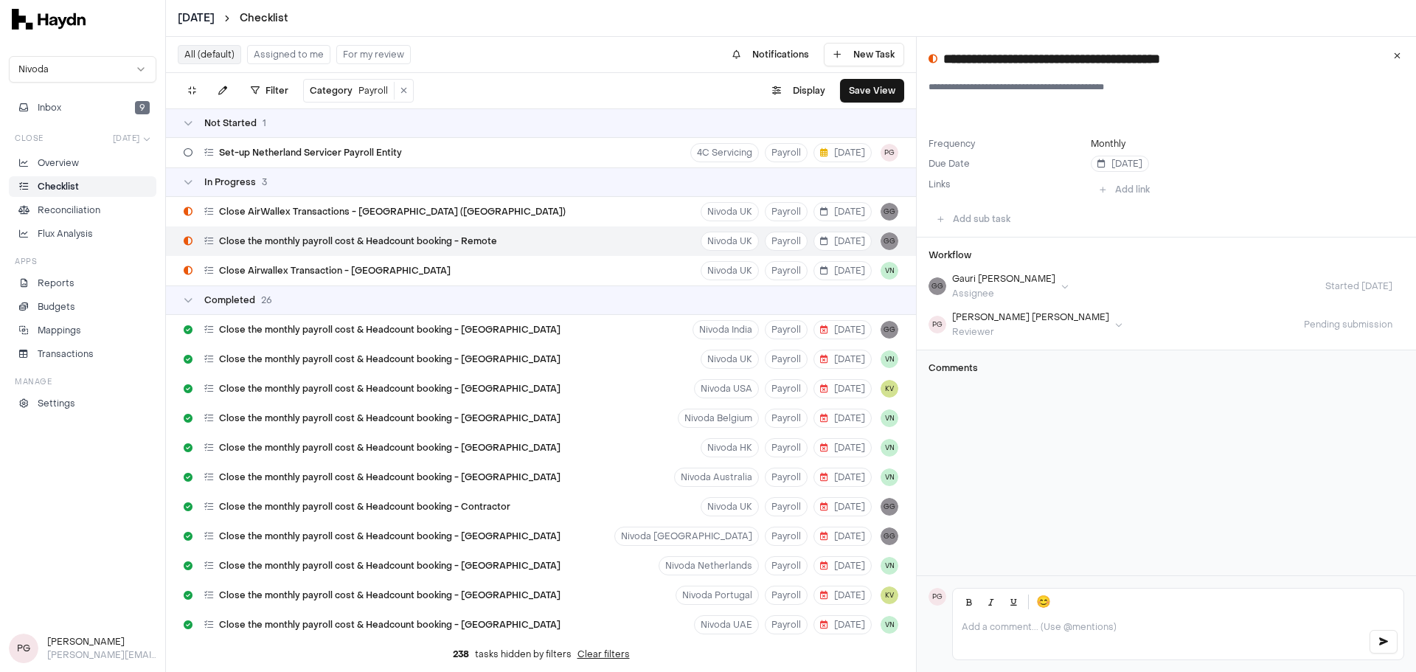
type input "**********"
type textarea "**********"
click at [382, 270] on div "Close Airwallex Transaction - [GEOGRAPHIC_DATA] Nivoda UK Payroll [DATE] VN" at bounding box center [541, 270] width 750 height 29
type input "**********"
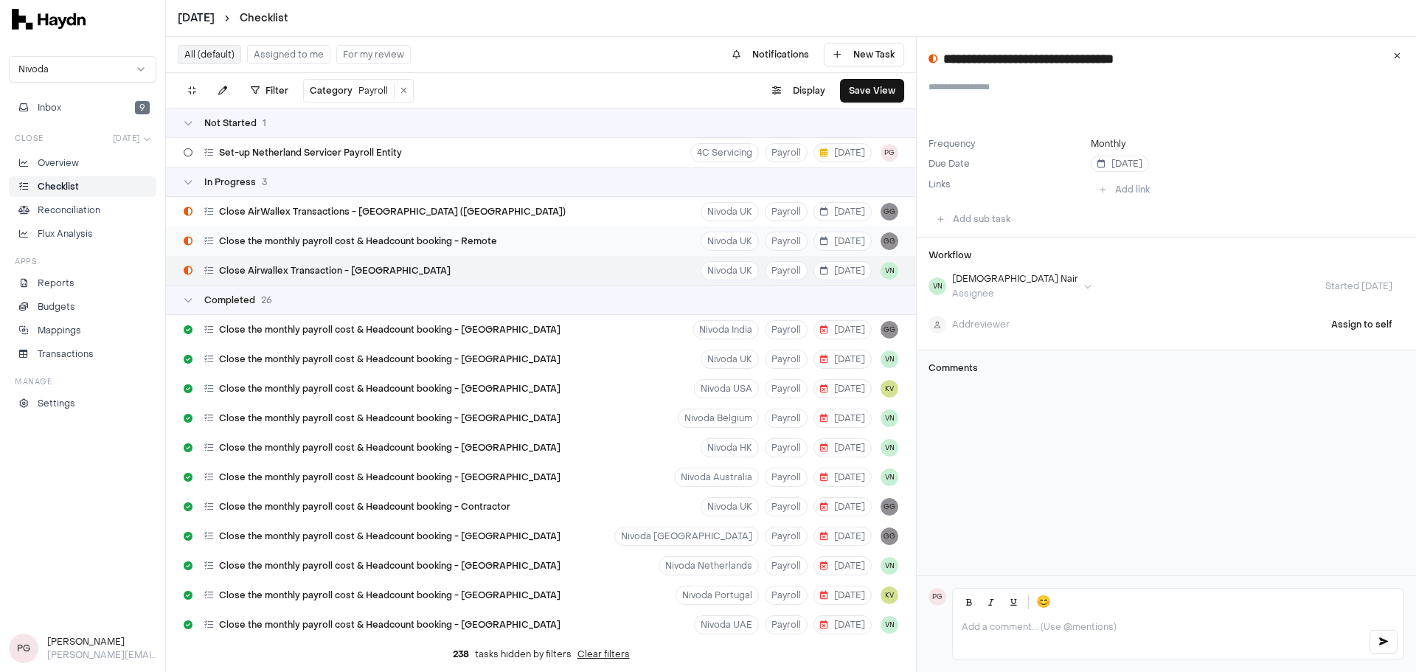
click at [398, 242] on span "Close the monthly payroll cost & Headcount booking - Remote" at bounding box center [358, 241] width 278 height 12
type input "**********"
type textarea "**********"
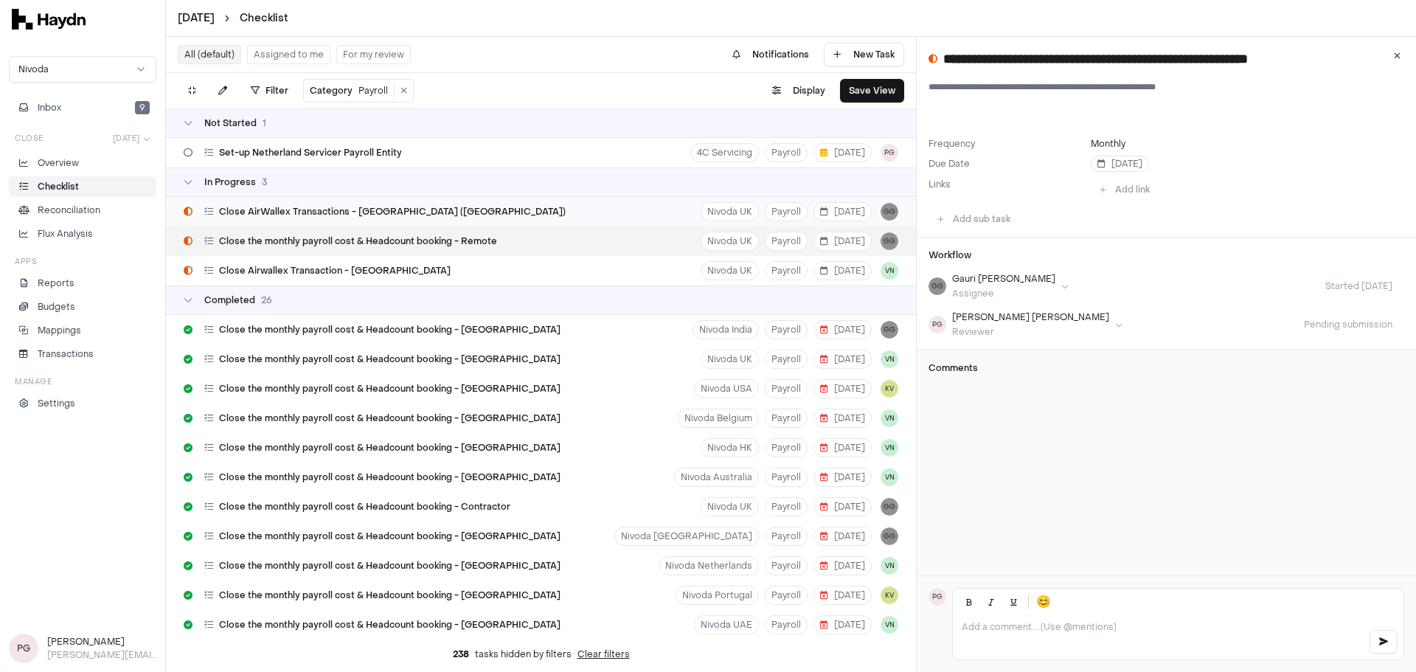
click at [292, 212] on span "Close AirWallex Transactions - [GEOGRAPHIC_DATA] ([GEOGRAPHIC_DATA])" at bounding box center [392, 212] width 347 height 12
type input "**********"
type textarea "**********"
click at [296, 272] on span "Close Airwallex Transaction - [GEOGRAPHIC_DATA]" at bounding box center [335, 271] width 232 height 12
type input "**********"
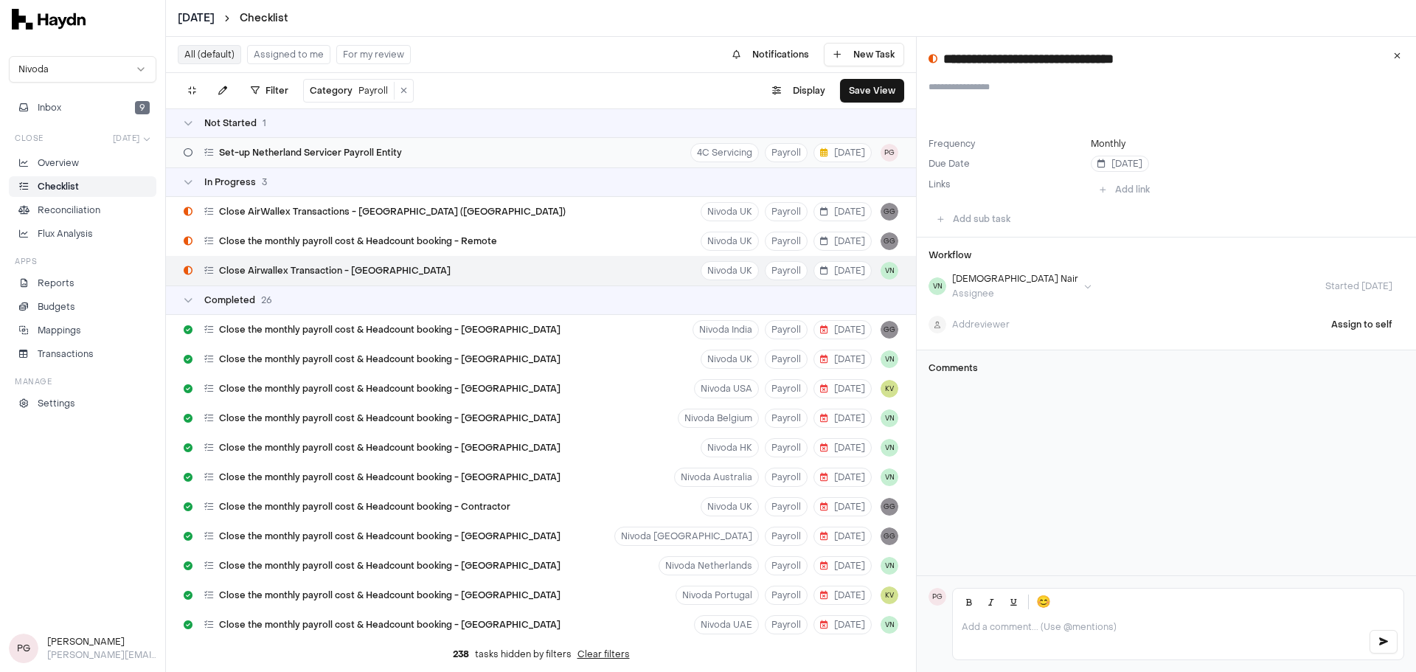
click at [502, 159] on div "Set-up Netherland Servicer Payroll Entity 4C Servicing Payroll [DATE] PG" at bounding box center [541, 152] width 750 height 29
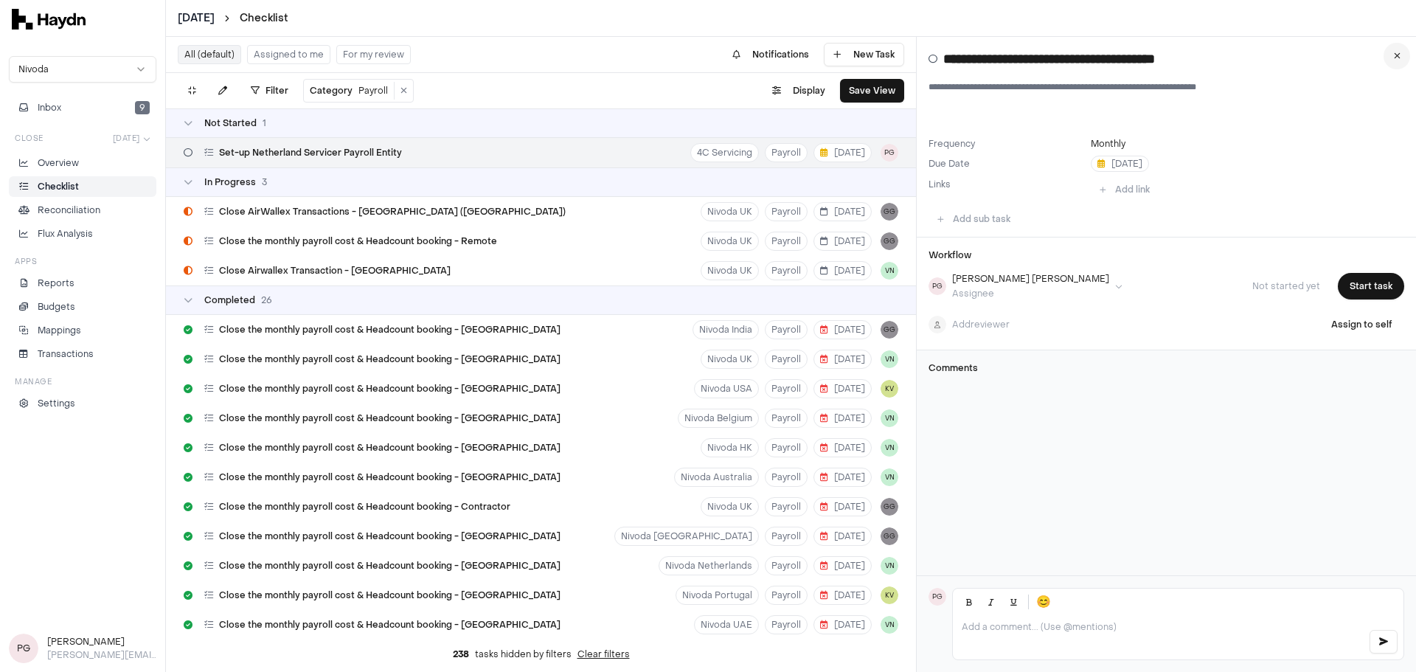
click at [1392, 56] on button at bounding box center [1396, 56] width 27 height 27
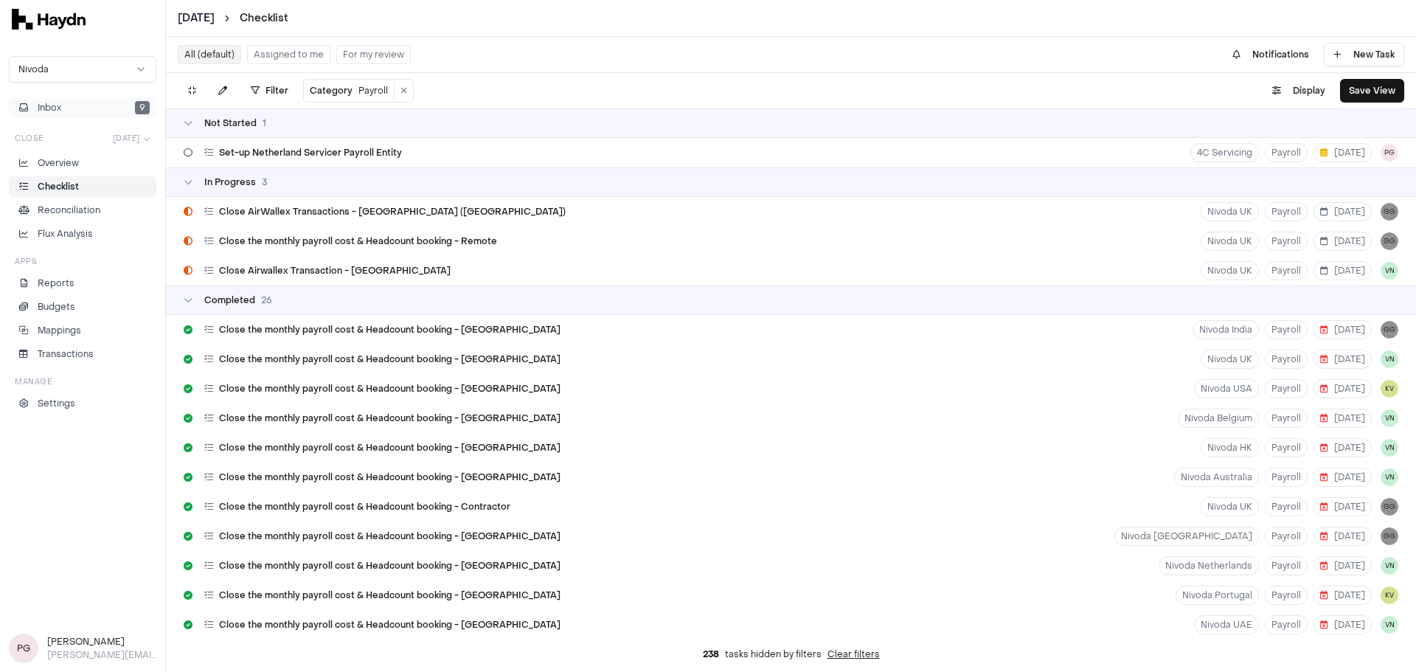
click at [122, 106] on button "Inbox 9" at bounding box center [82, 107] width 147 height 21
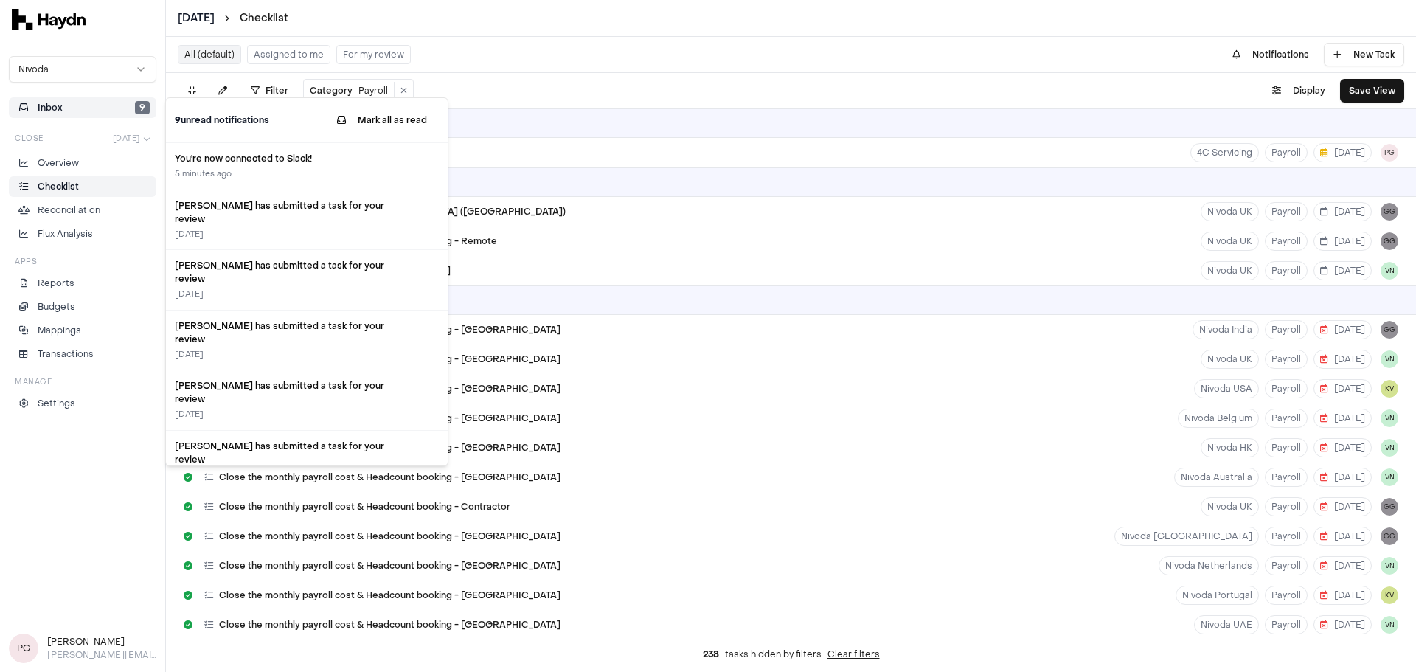
click at [122, 106] on button "Inbox 9" at bounding box center [82, 107] width 147 height 21
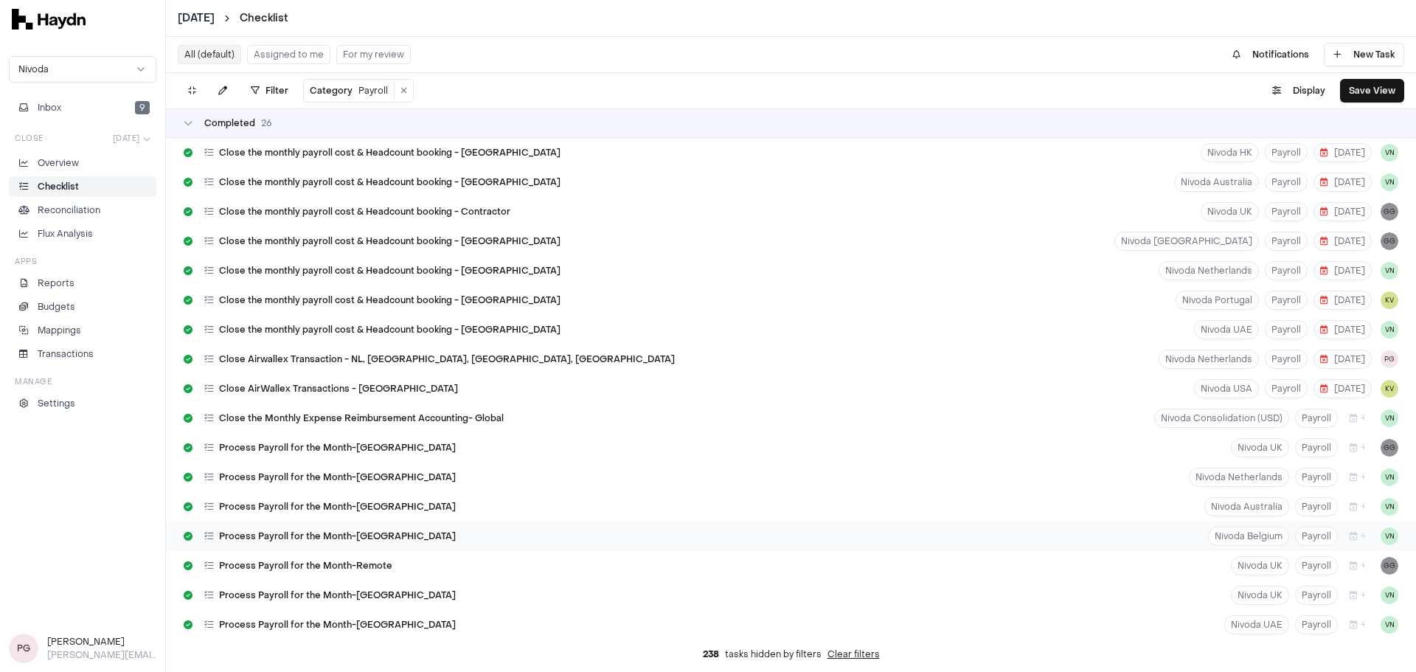
scroll to position [475, 0]
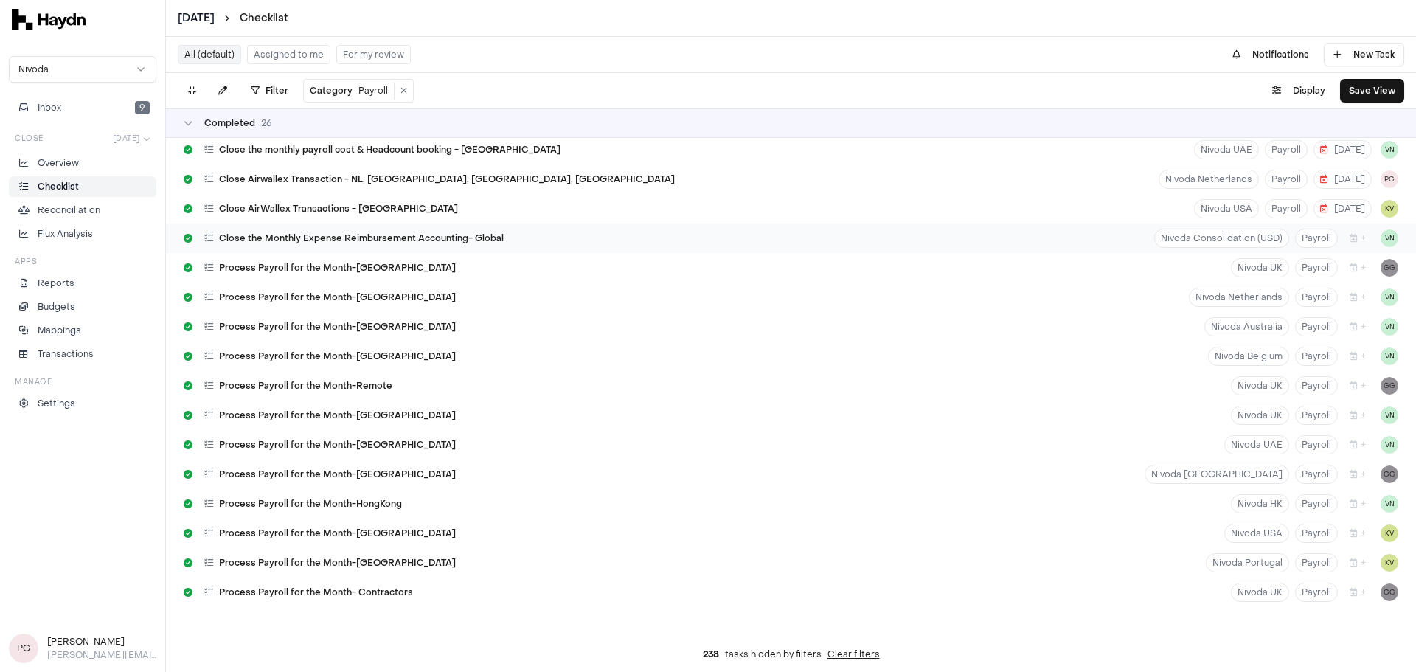
click at [1094, 234] on div "Close the Monthly Expense Reimbursement Accounting- Global Nivoda Consolidation…" at bounding box center [791, 237] width 1250 height 29
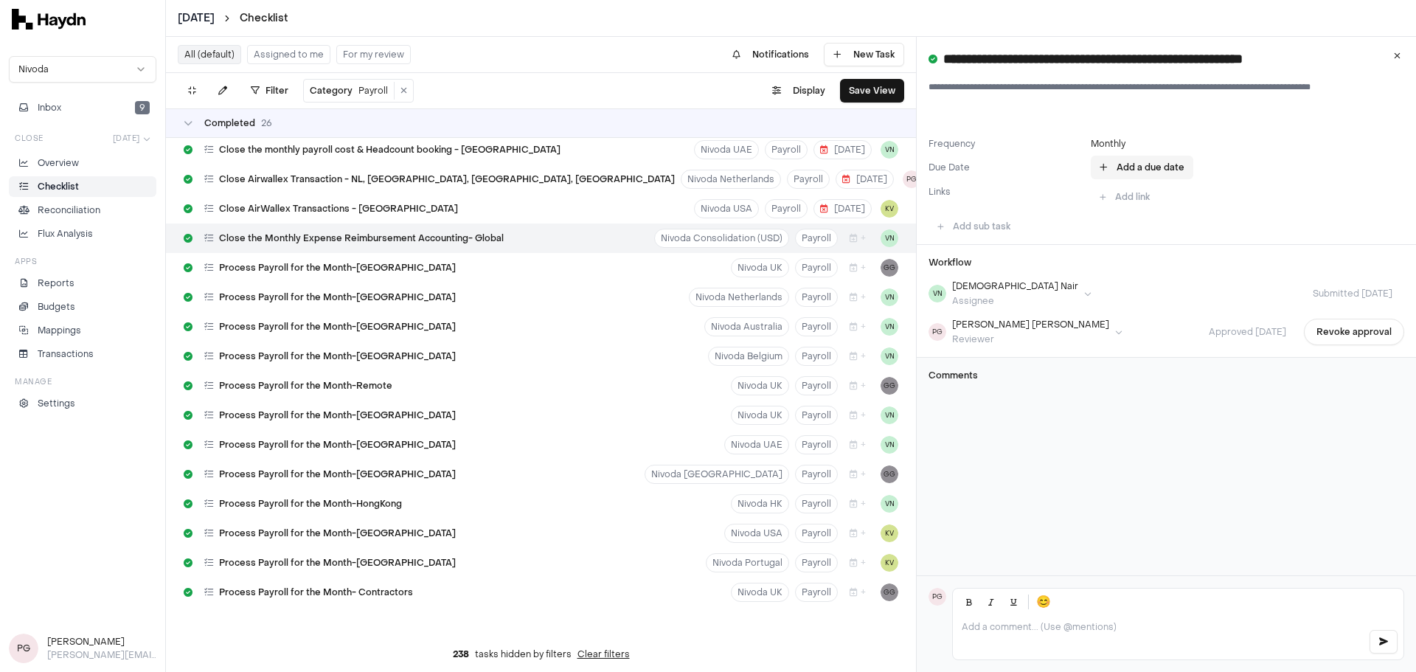
click at [1147, 164] on button "Add a due date" at bounding box center [1141, 168] width 102 height 24
click at [1174, 288] on button "6" at bounding box center [1179, 290] width 24 height 24
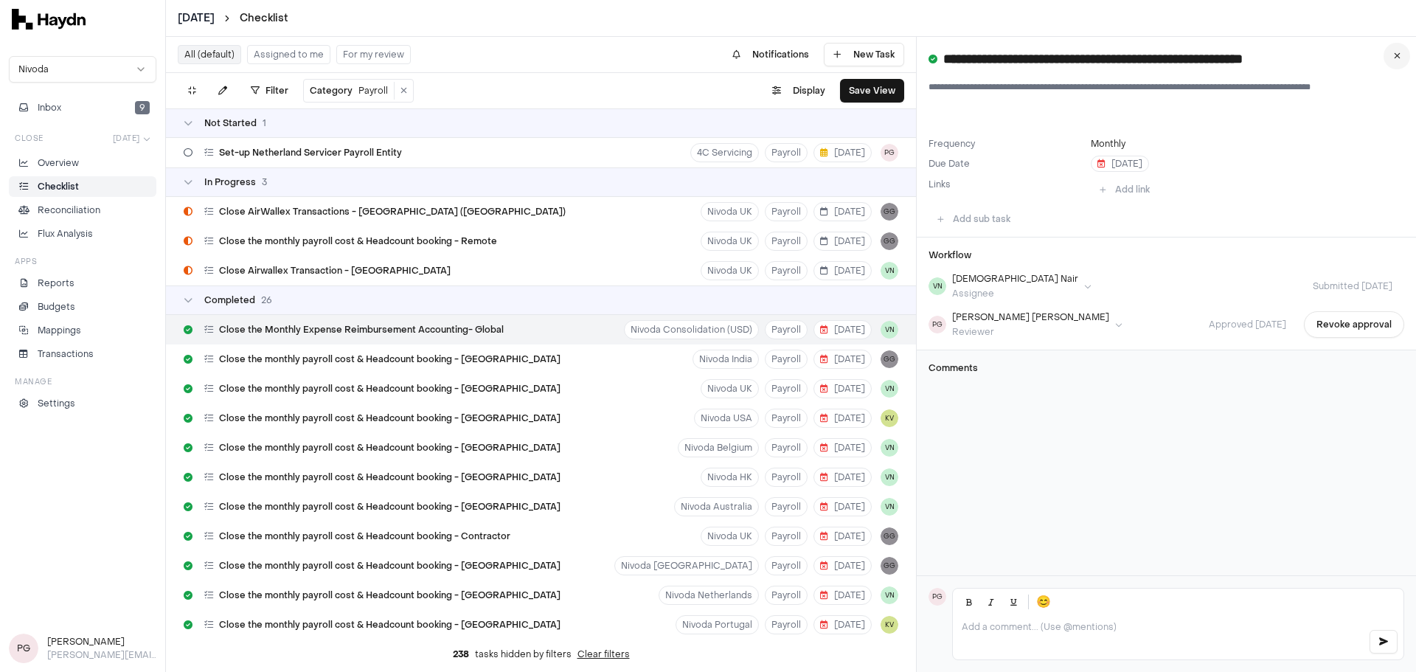
click at [1387, 55] on button at bounding box center [1396, 56] width 27 height 27
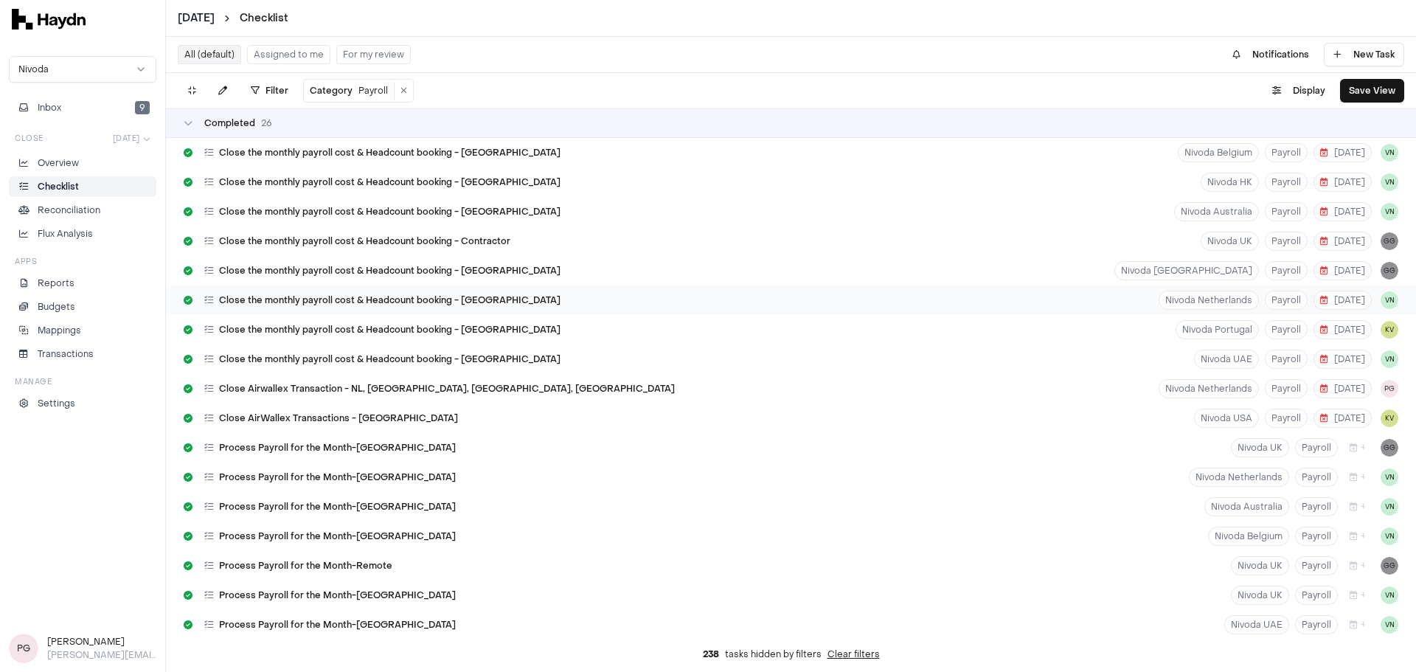
scroll to position [369, 0]
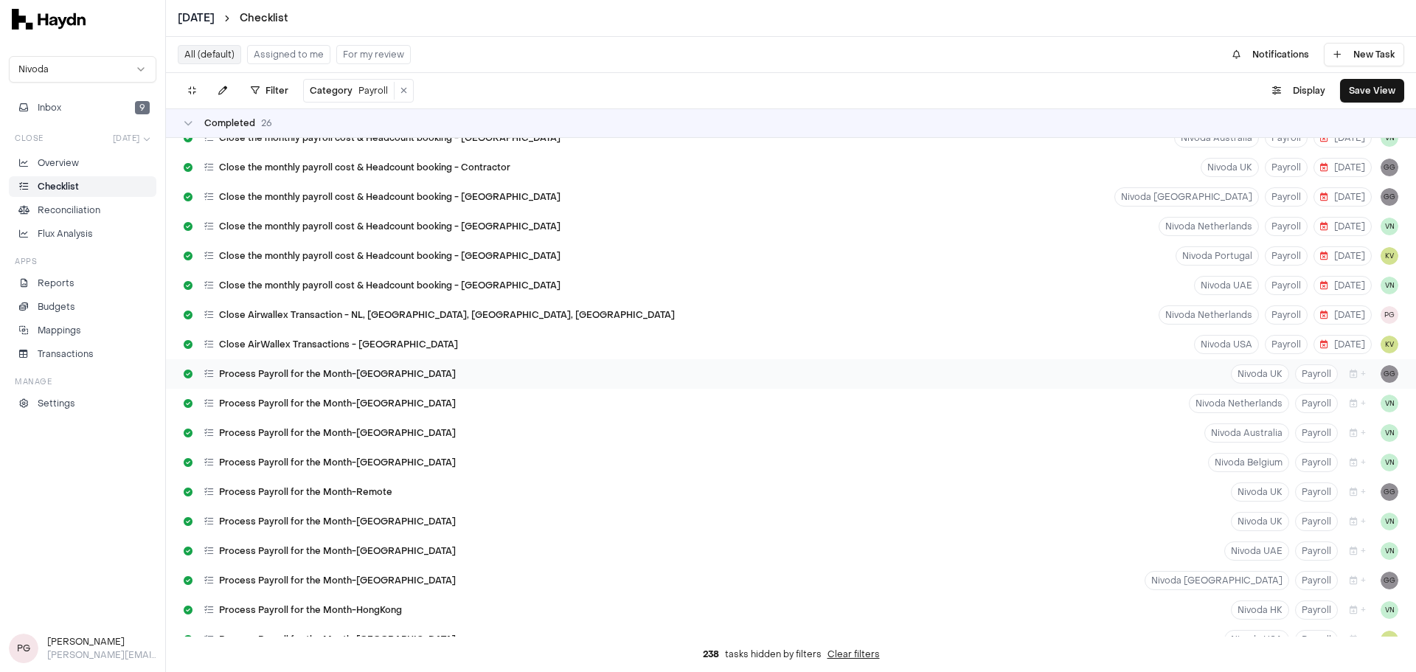
click at [1217, 375] on div "Process Payroll for the Month-[GEOGRAPHIC_DATA] Nivoda UK Payroll + GG" at bounding box center [791, 373] width 1250 height 29
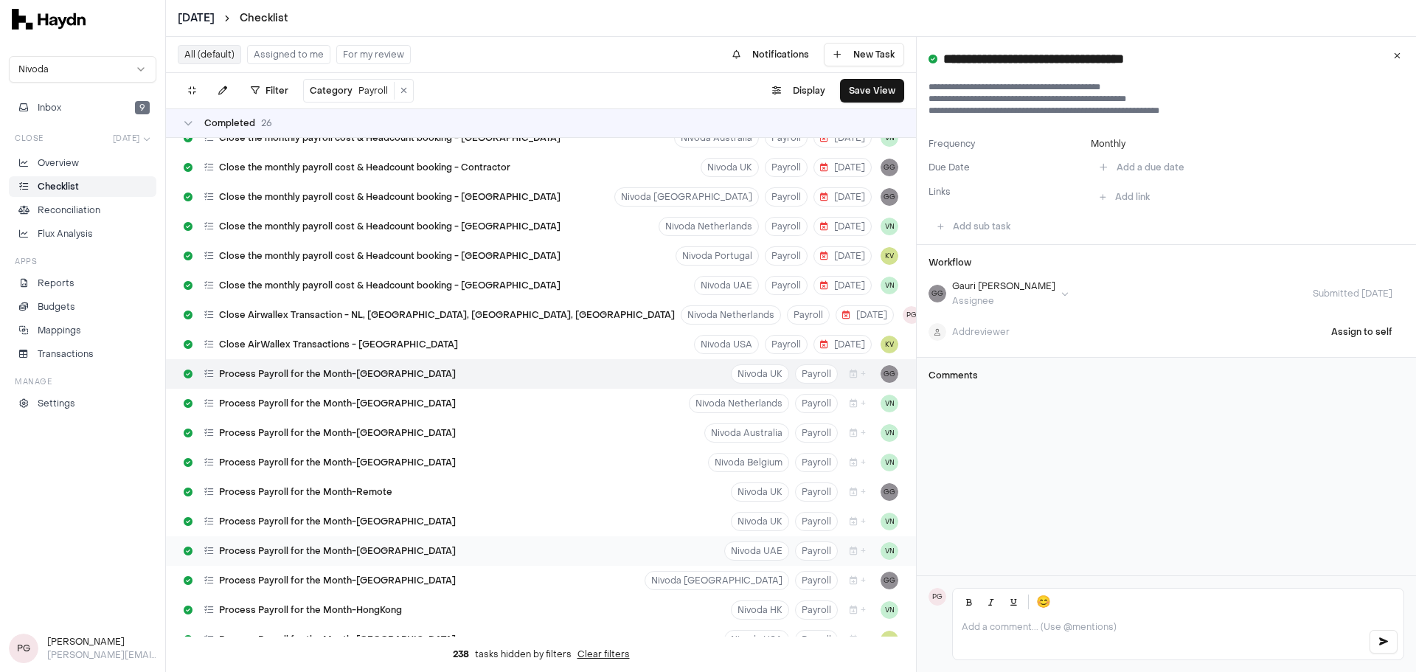
scroll to position [475, 0]
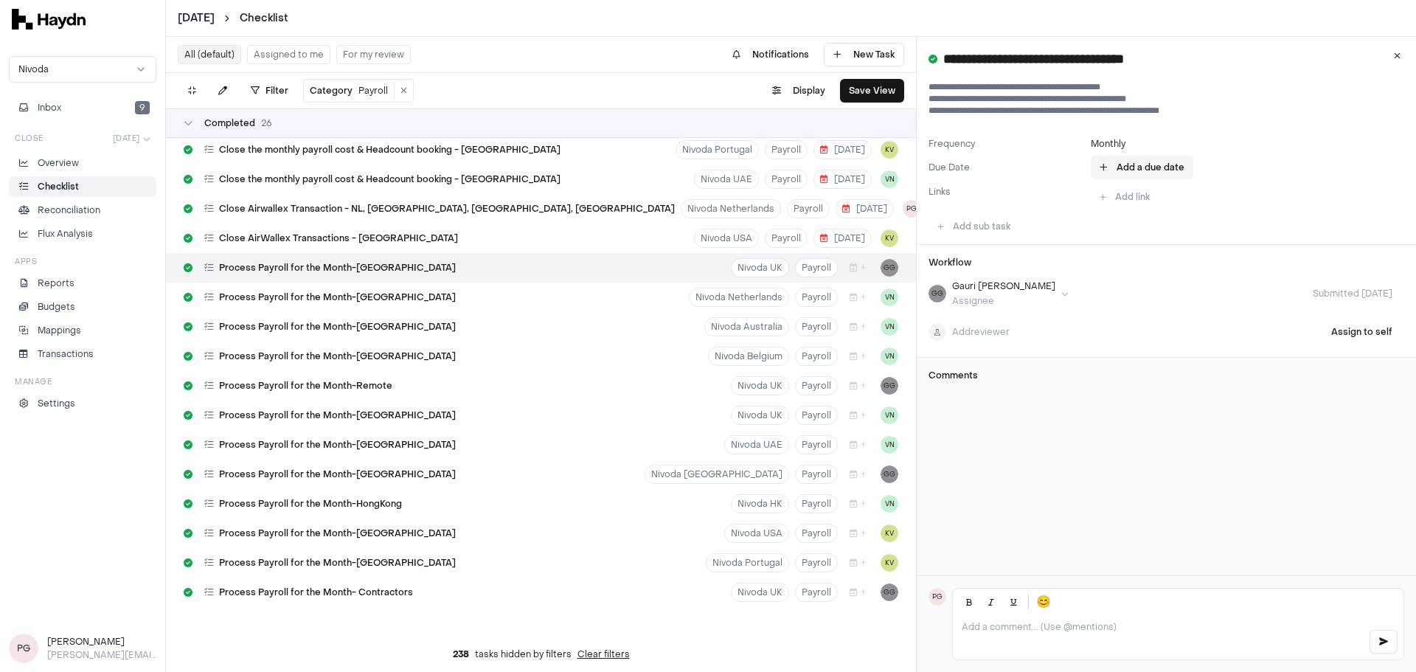
click at [1131, 164] on button "Add a due date" at bounding box center [1141, 168] width 102 height 24
click at [1104, 208] on button "Go to the Previous Month" at bounding box center [1108, 204] width 24 height 24
click at [1251, 211] on button "Go to the Next Month" at bounding box center [1250, 204] width 24 height 24
click at [1108, 206] on button "Go to the Previous Month" at bounding box center [1108, 204] width 24 height 24
click at [1395, 58] on icon at bounding box center [1396, 56] width 7 height 9
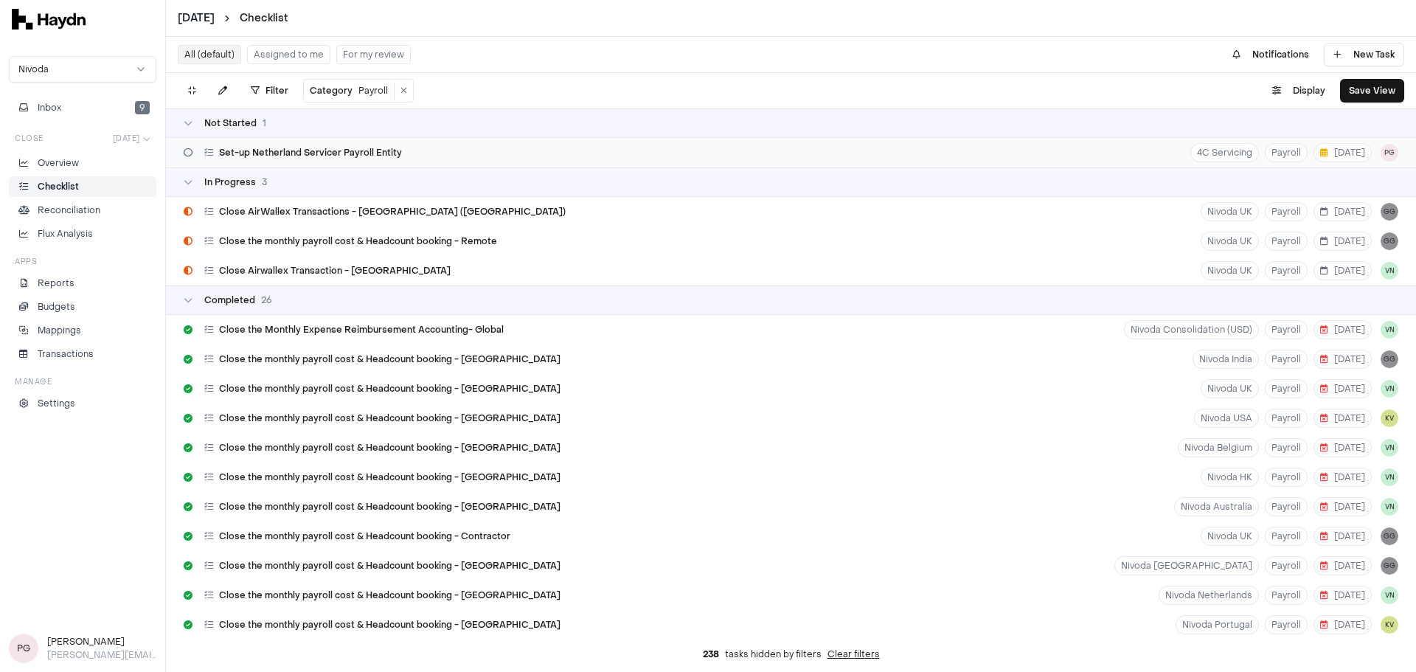
click at [239, 151] on span "Set-up Netherland Servicer Payroll Entity" at bounding box center [310, 153] width 183 height 12
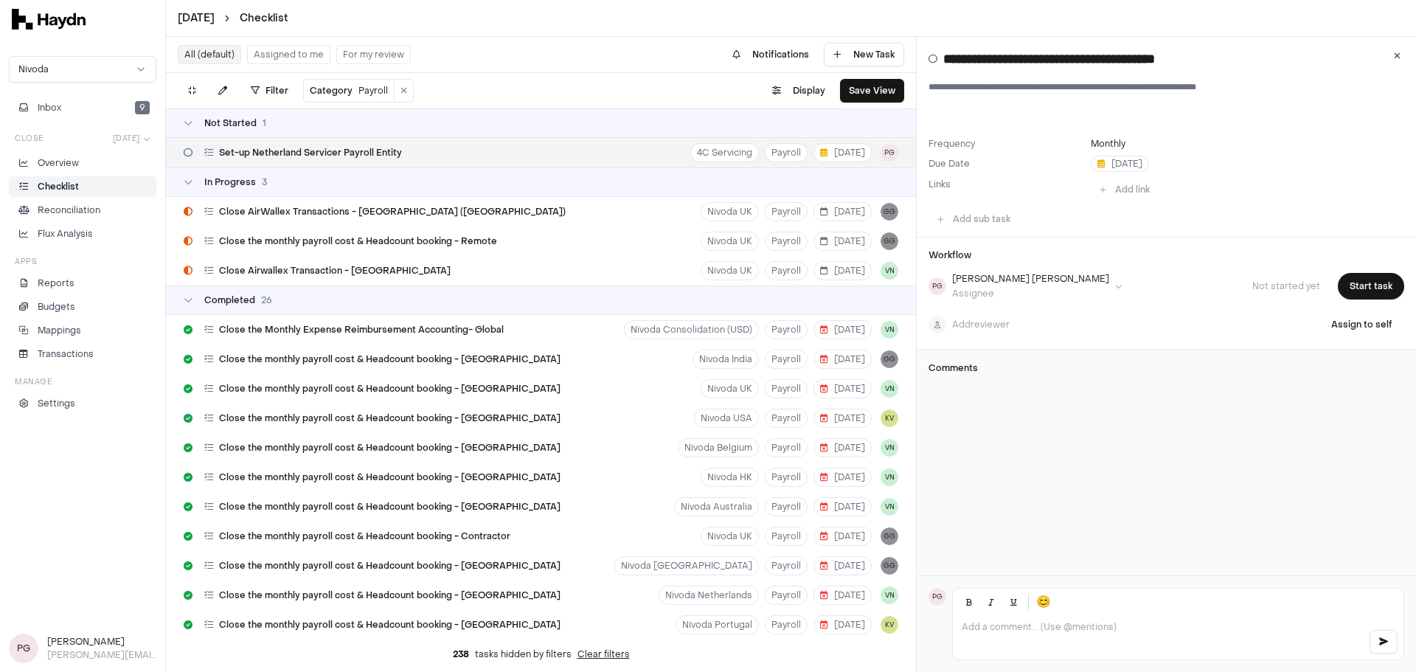
drag, startPoint x: 1374, startPoint y: 277, endPoint x: 1387, endPoint y: 310, distance: 35.0
click at [1375, 276] on button "Start task" at bounding box center [1370, 286] width 66 height 27
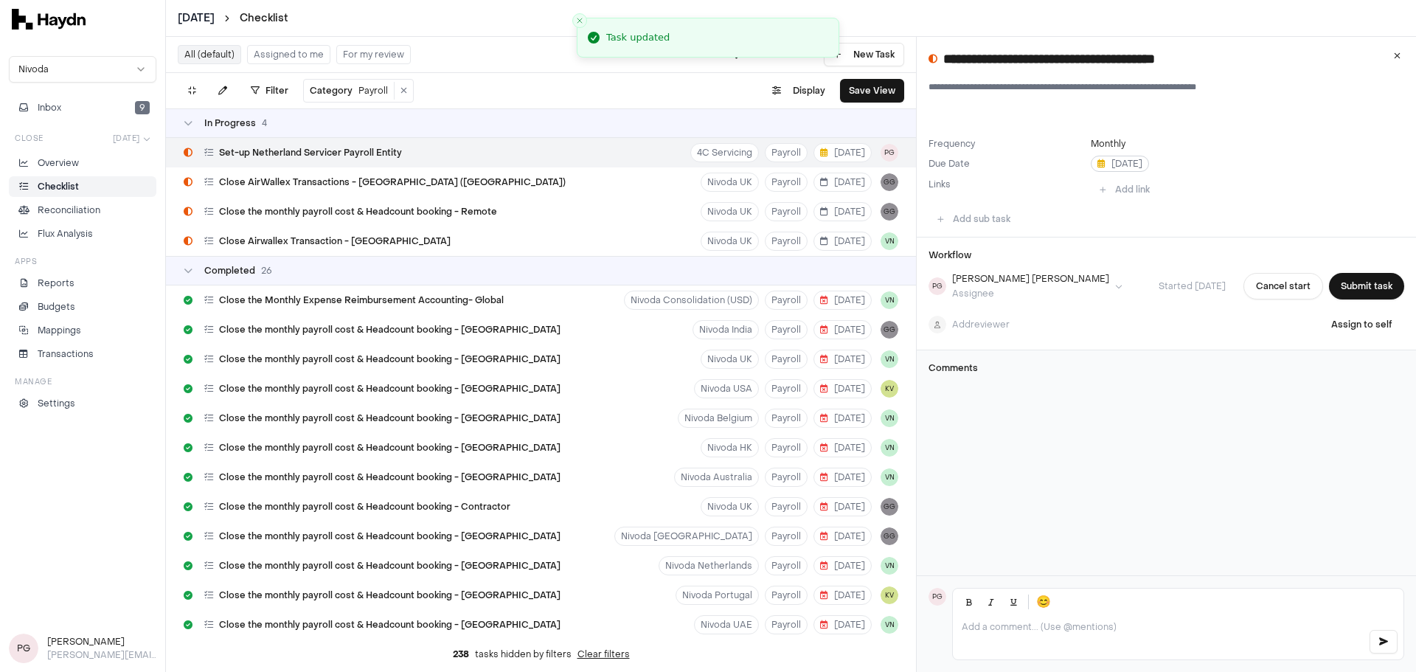
click at [1123, 161] on span "[DATE]" at bounding box center [1119, 164] width 45 height 12
click at [1222, 405] on button "29" at bounding box center [1226, 409] width 24 height 24
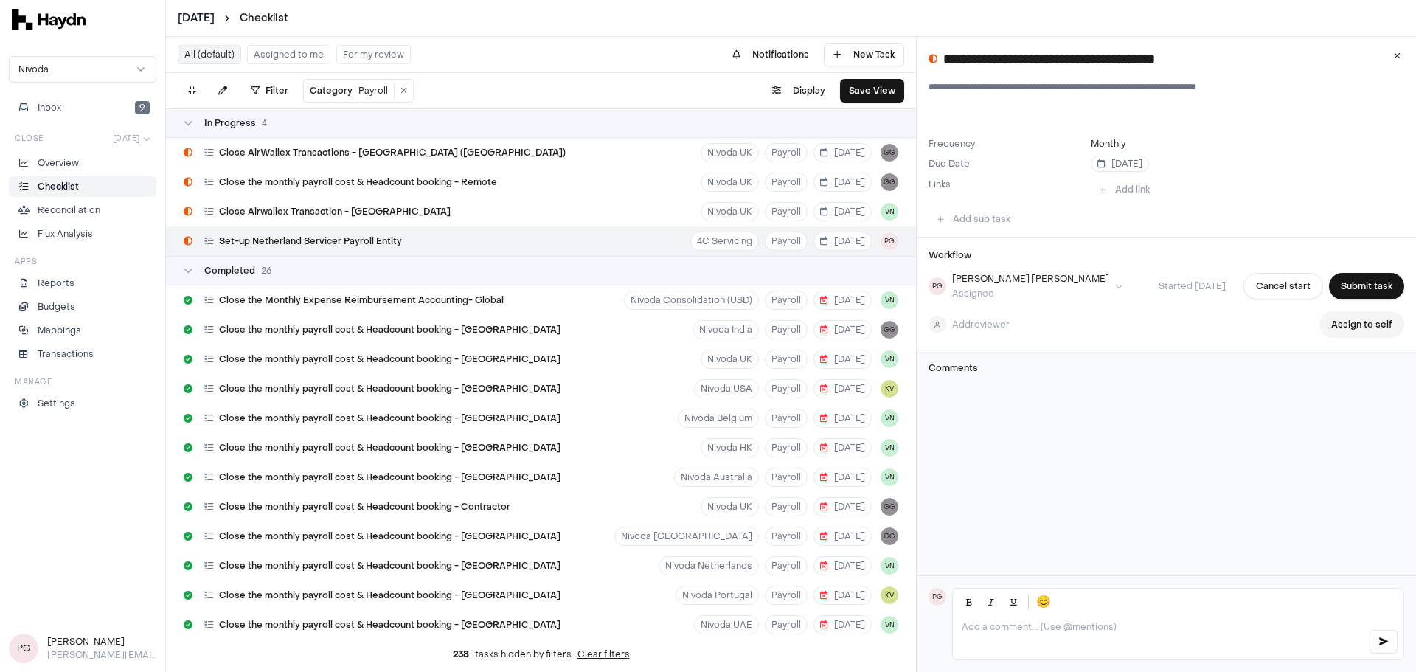
click at [1339, 323] on button "Assign to self" at bounding box center [1361, 324] width 85 height 27
click at [881, 243] on html "[DATE] Checklist Nivoda Inbox 9 Close [DATE] Overview Checklist Reconciliation …" at bounding box center [708, 336] width 1416 height 672
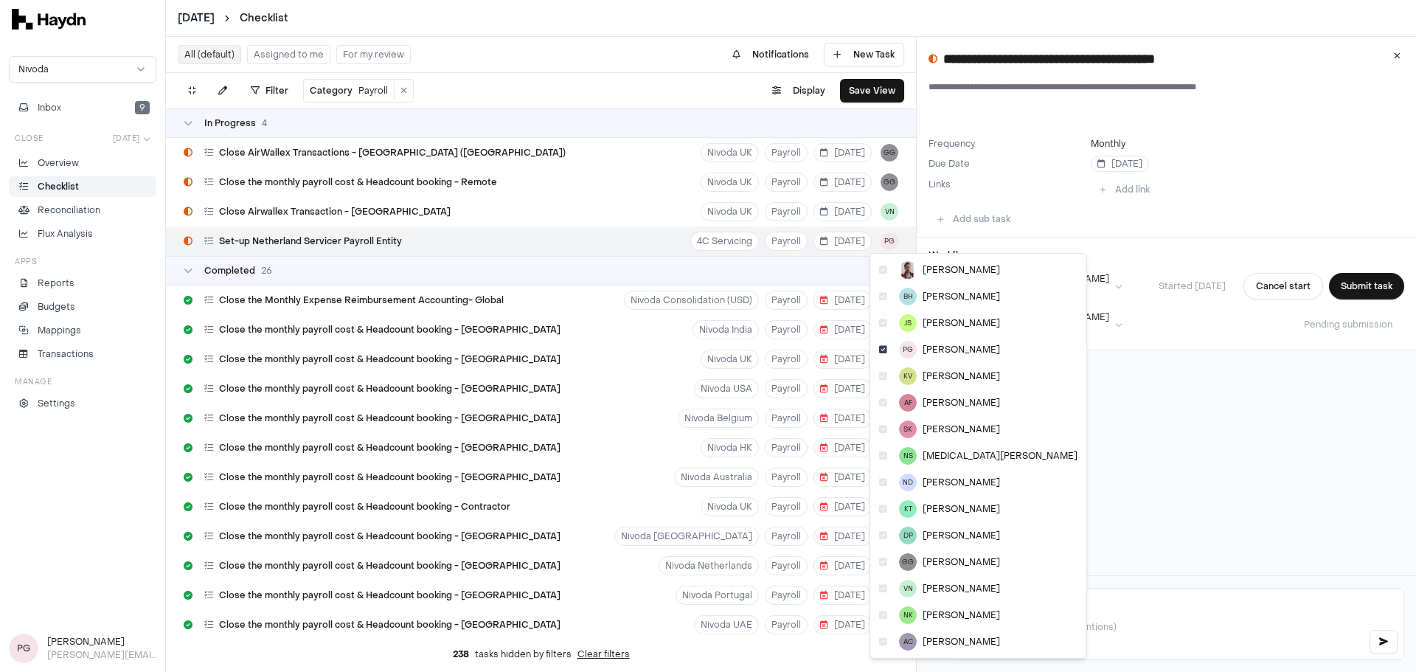
click at [354, 240] on html "[DATE] Checklist Nivoda Inbox 9 Close [DATE] Overview Checklist Reconciliation …" at bounding box center [708, 336] width 1416 height 672
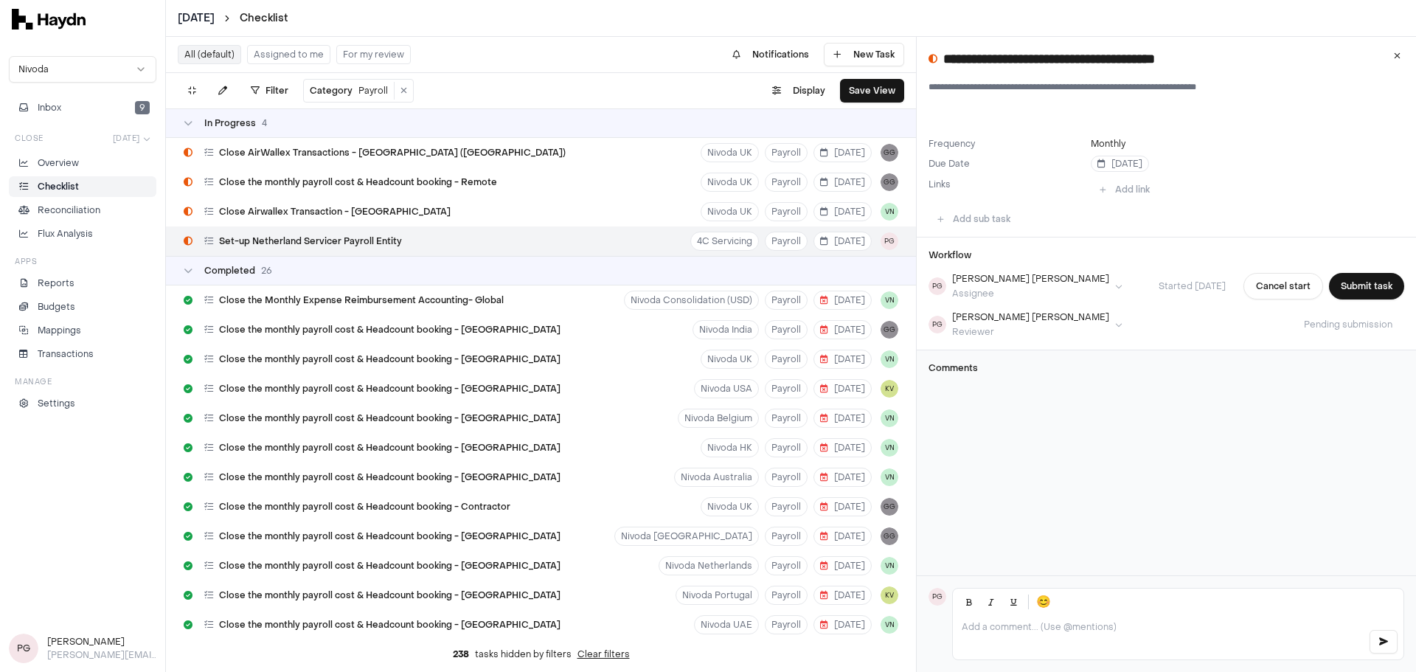
click at [299, 240] on span "Set-up Netherland Servicer Payroll Entity" at bounding box center [310, 241] width 183 height 12
